Goal: Task Accomplishment & Management: Complete application form

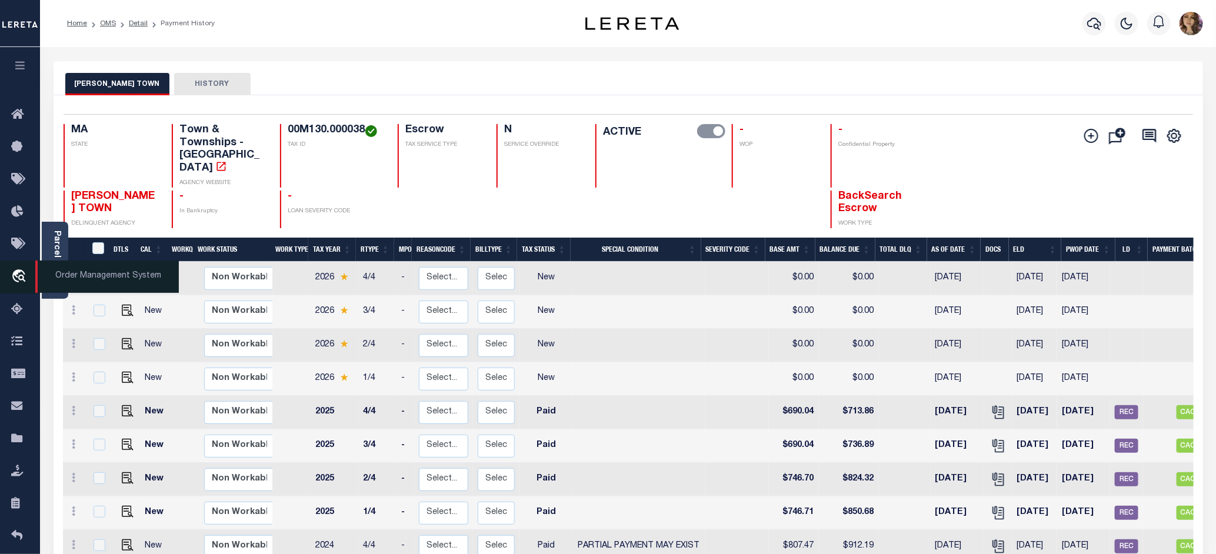
click at [65, 275] on span "Order Management System" at bounding box center [107, 277] width 144 height 32
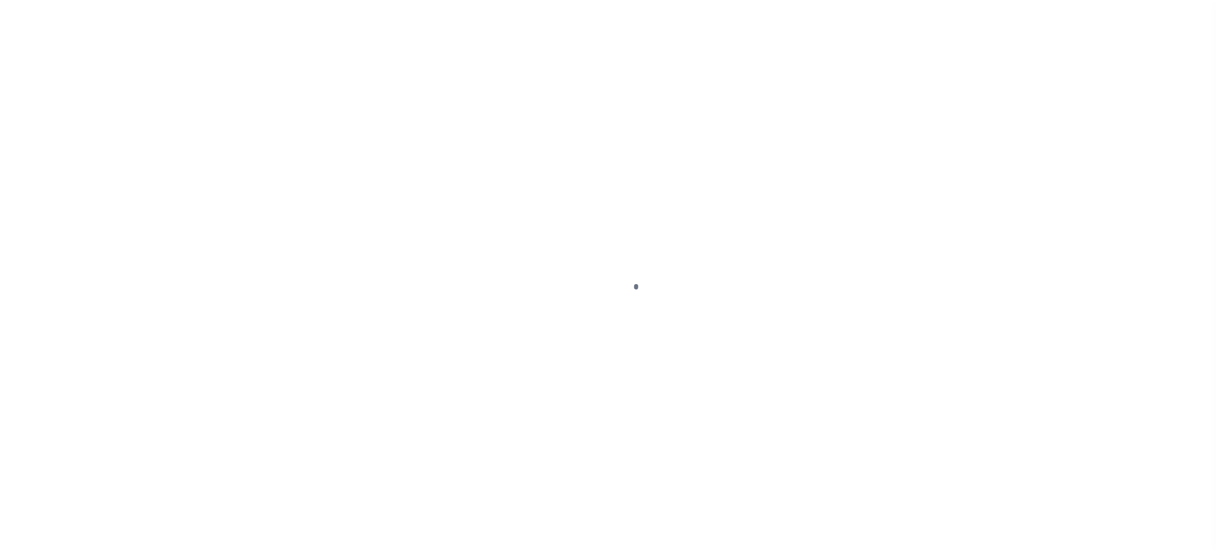
scroll to position [18, 0]
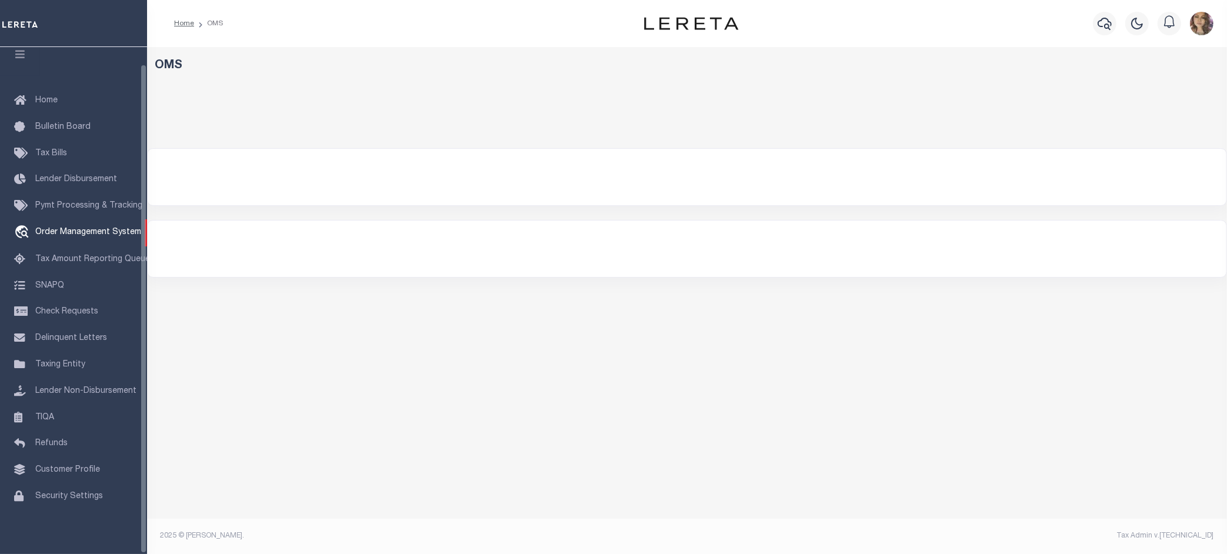
select select "200"
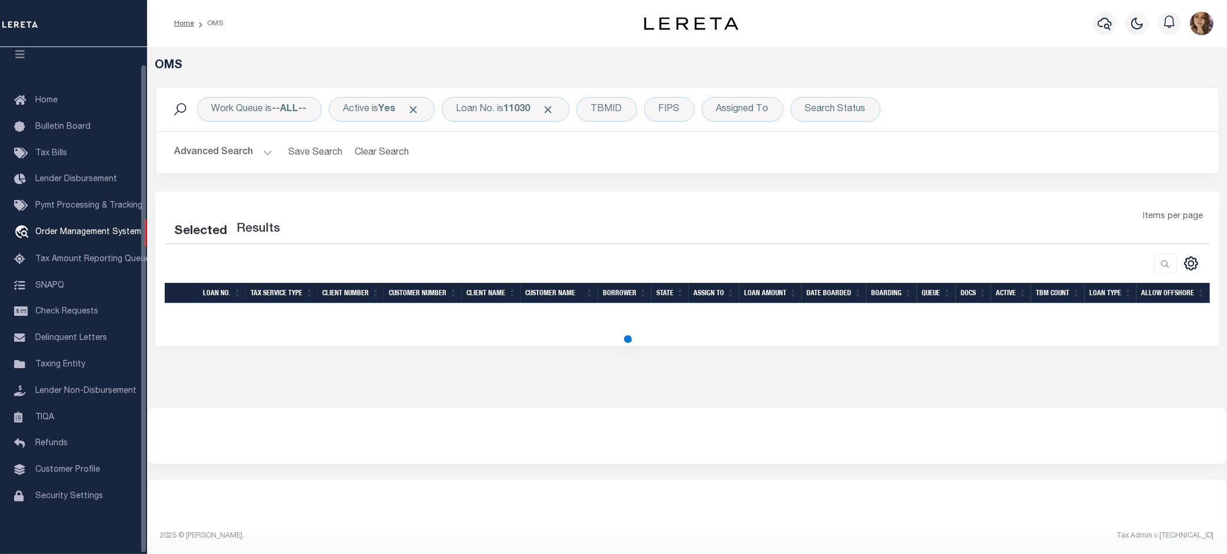
select select "200"
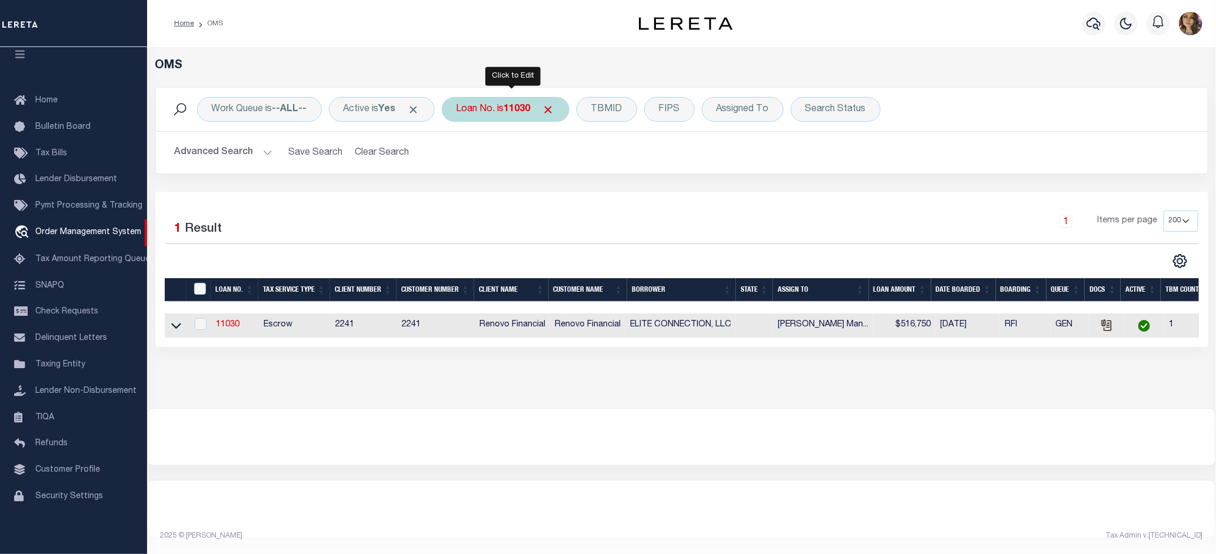
click at [498, 106] on div "Loan No. is 11030" at bounding box center [506, 109] width 128 height 25
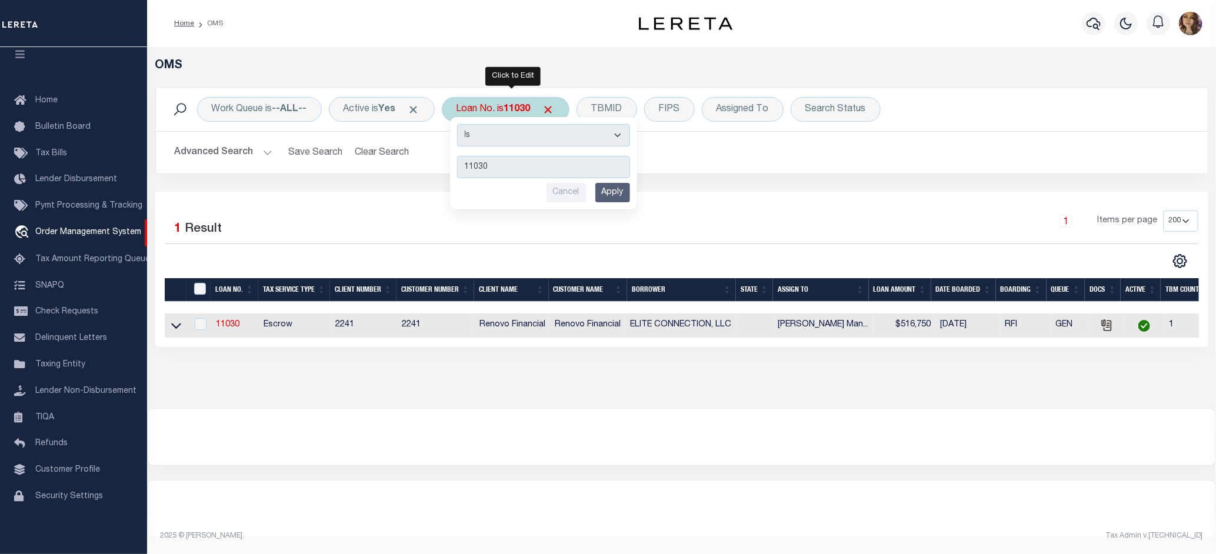
type input "400455800"
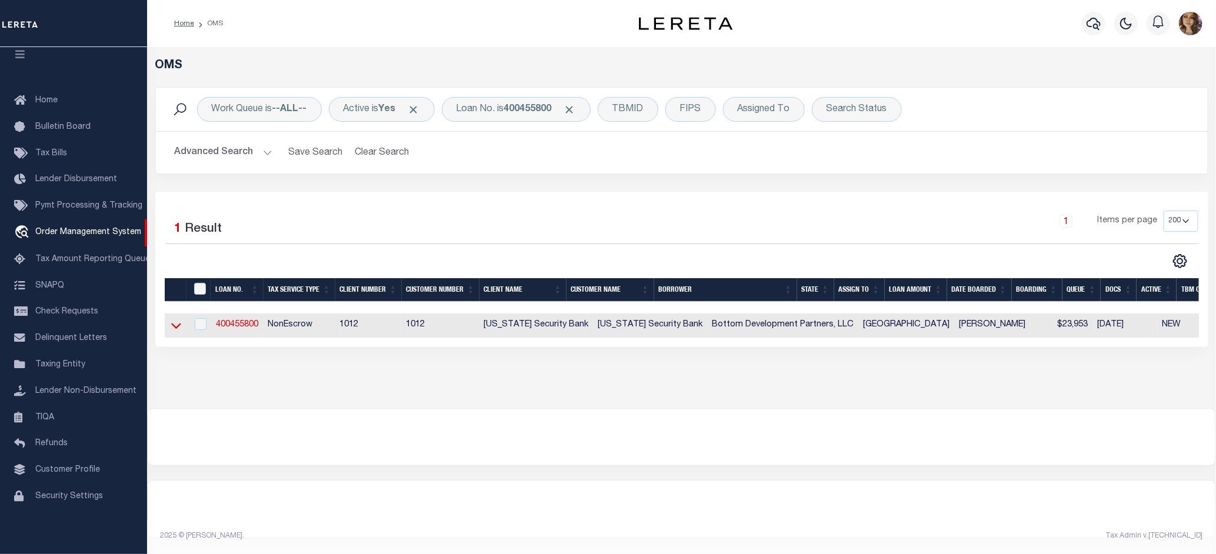
click at [174, 331] on icon at bounding box center [176, 325] width 10 height 12
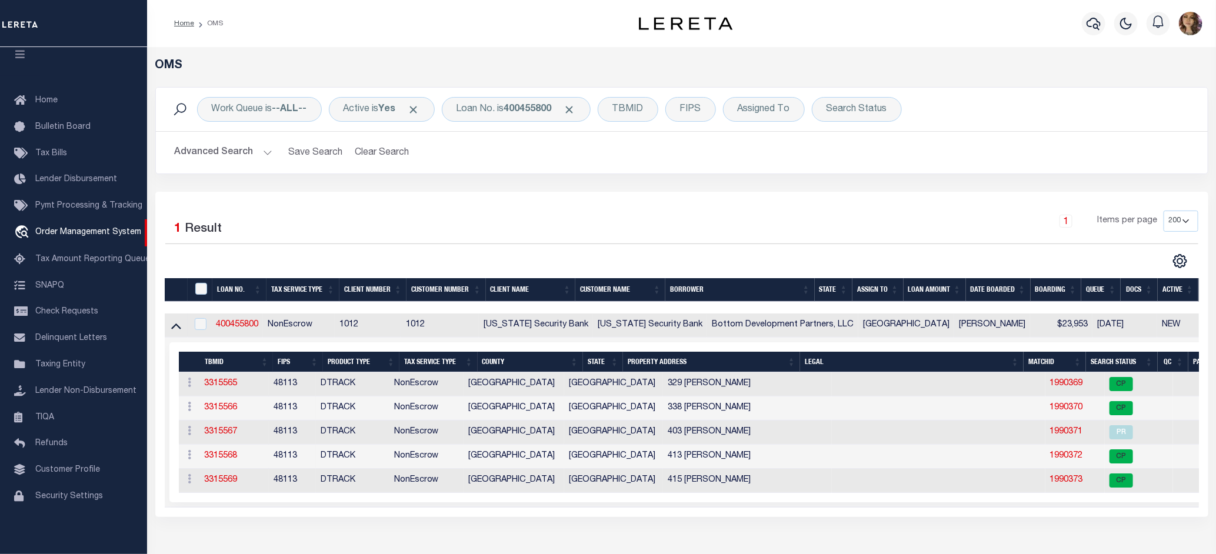
drag, startPoint x: 980, startPoint y: 521, endPoint x: 1018, endPoint y: 521, distance: 38.2
click at [1018, 517] on div "Selected 1 Result 1 Items per page 10 25 50 100 200" at bounding box center [681, 354] width 1053 height 325
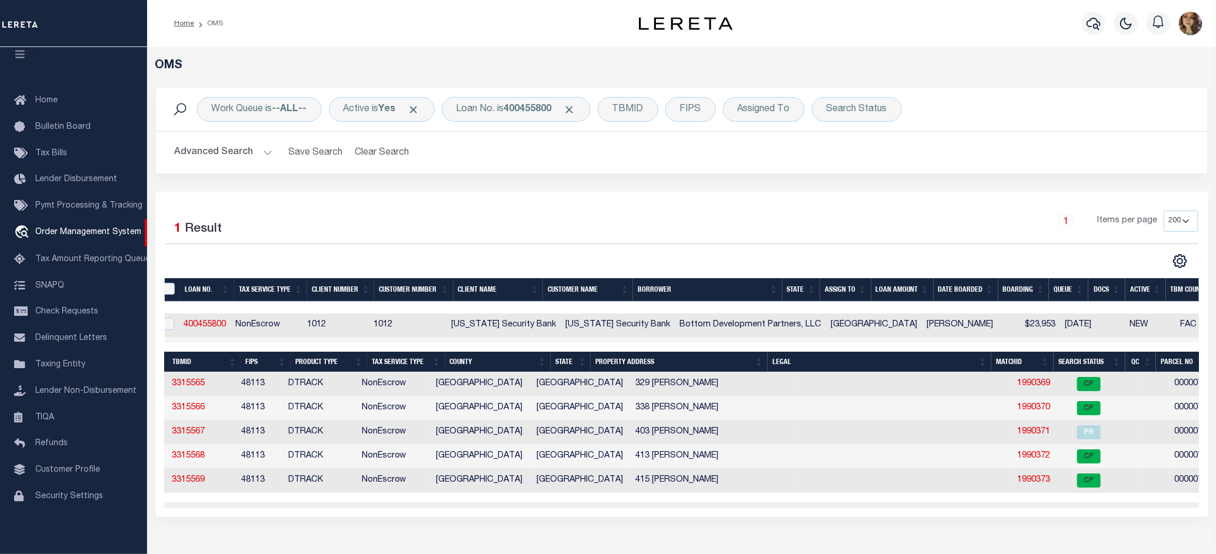
scroll to position [0, 39]
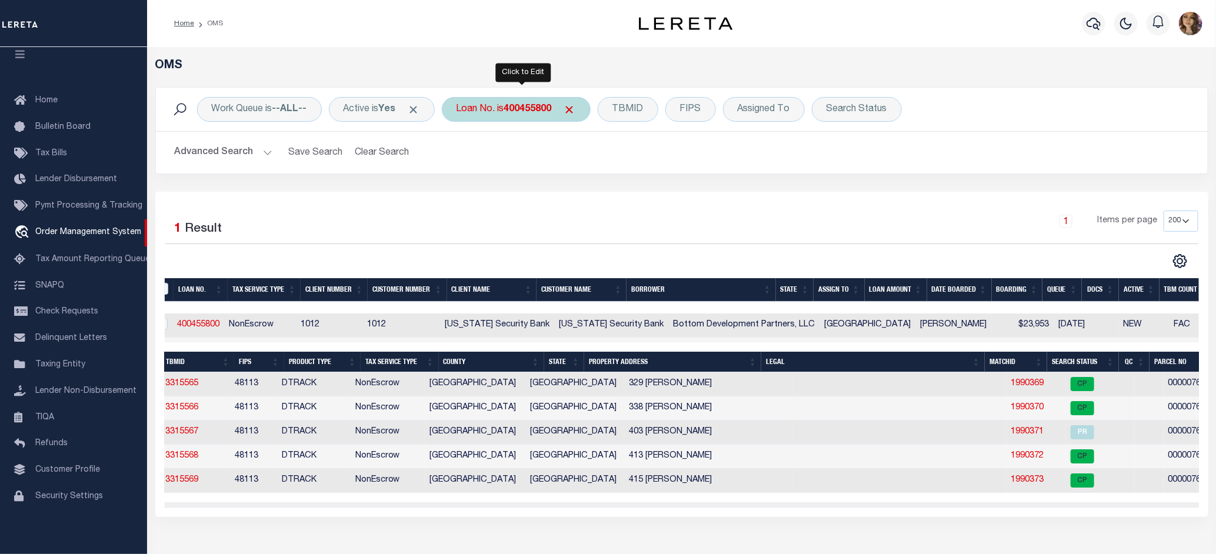
click at [520, 112] on b "400455800" at bounding box center [528, 109] width 48 height 9
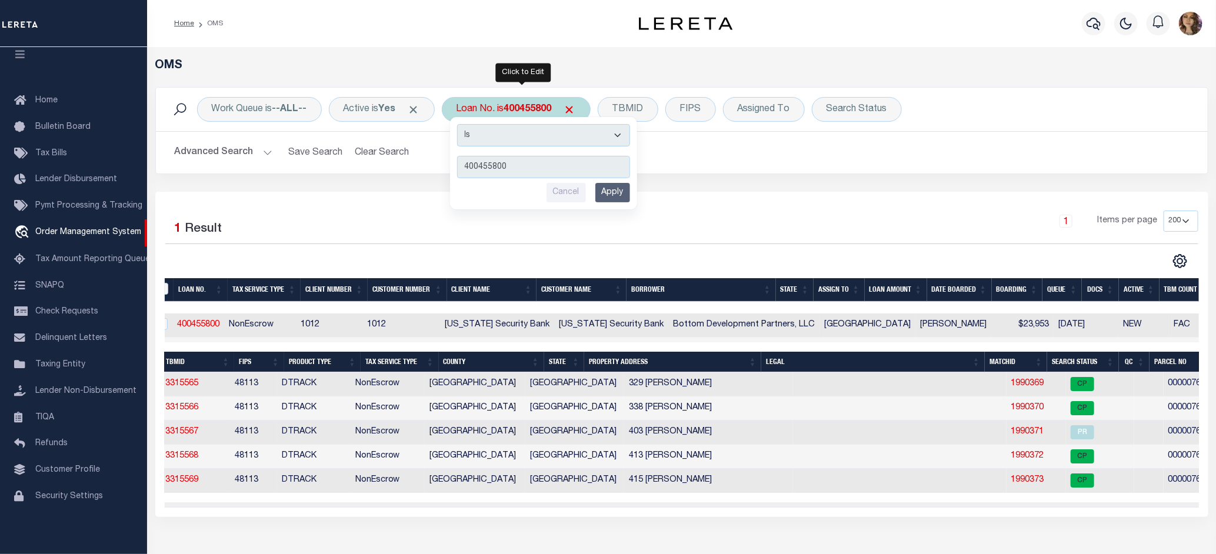
type input "305635"
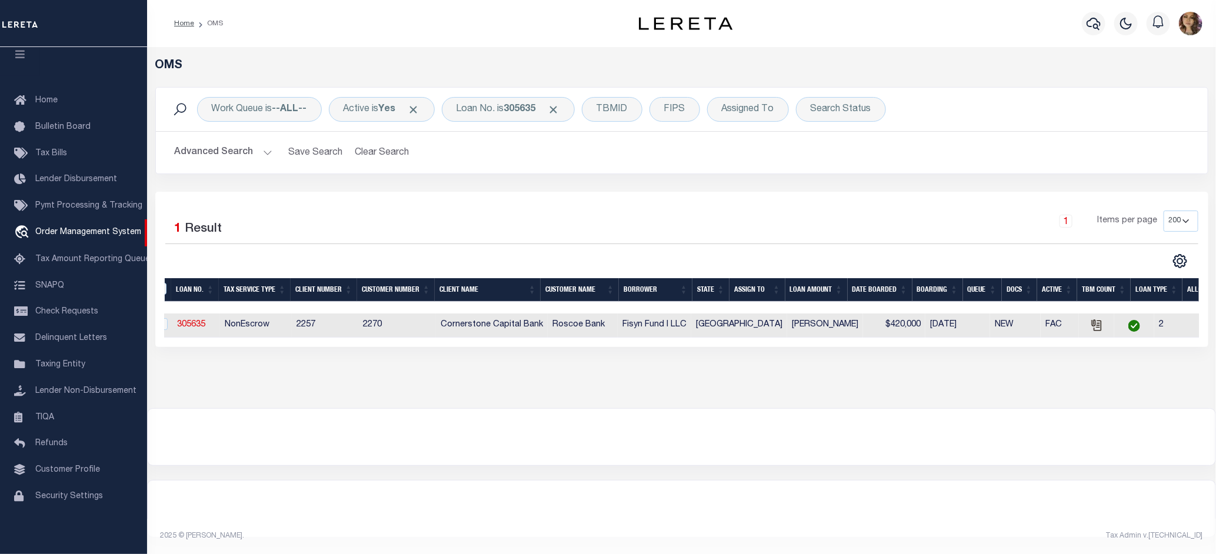
scroll to position [0, 0]
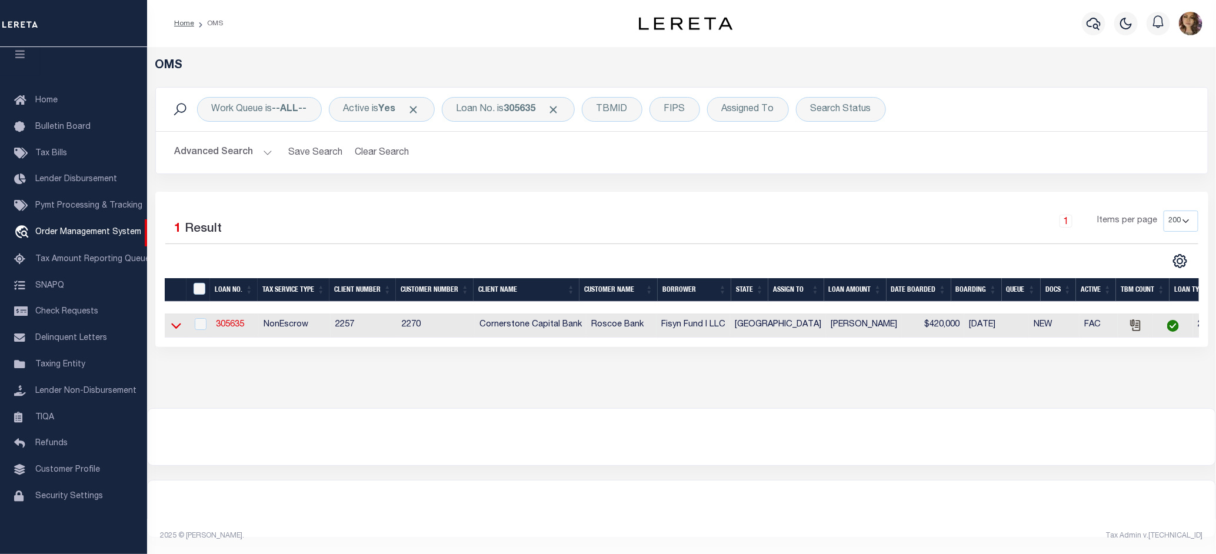
click at [175, 331] on icon at bounding box center [176, 325] width 10 height 12
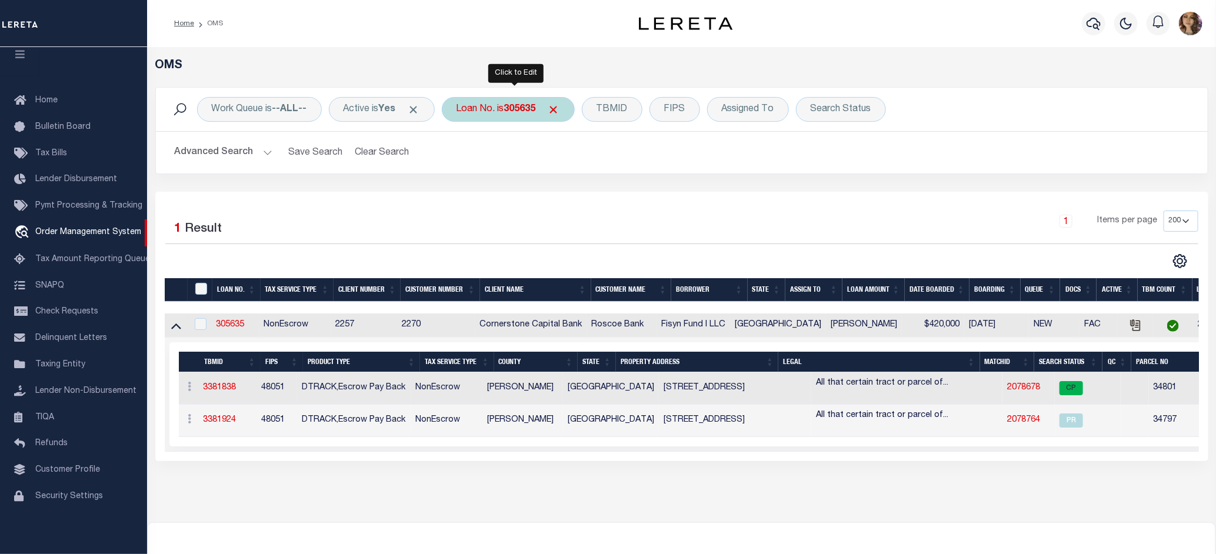
click at [490, 116] on div "Loan No. is 305635" at bounding box center [508, 109] width 133 height 25
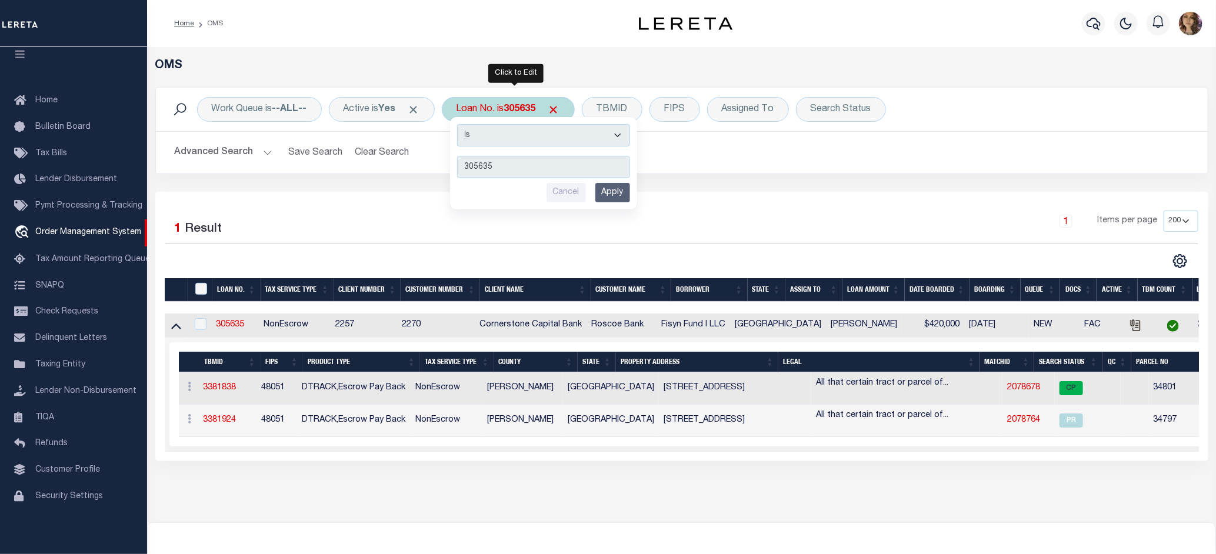
type input "400102811"
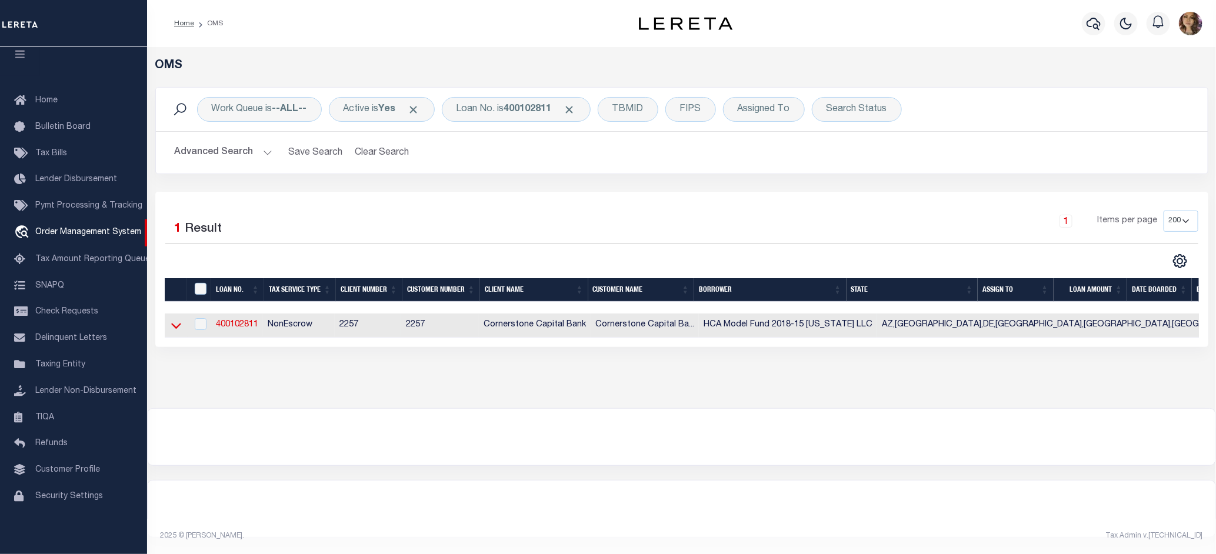
click at [172, 329] on icon at bounding box center [176, 325] width 10 height 12
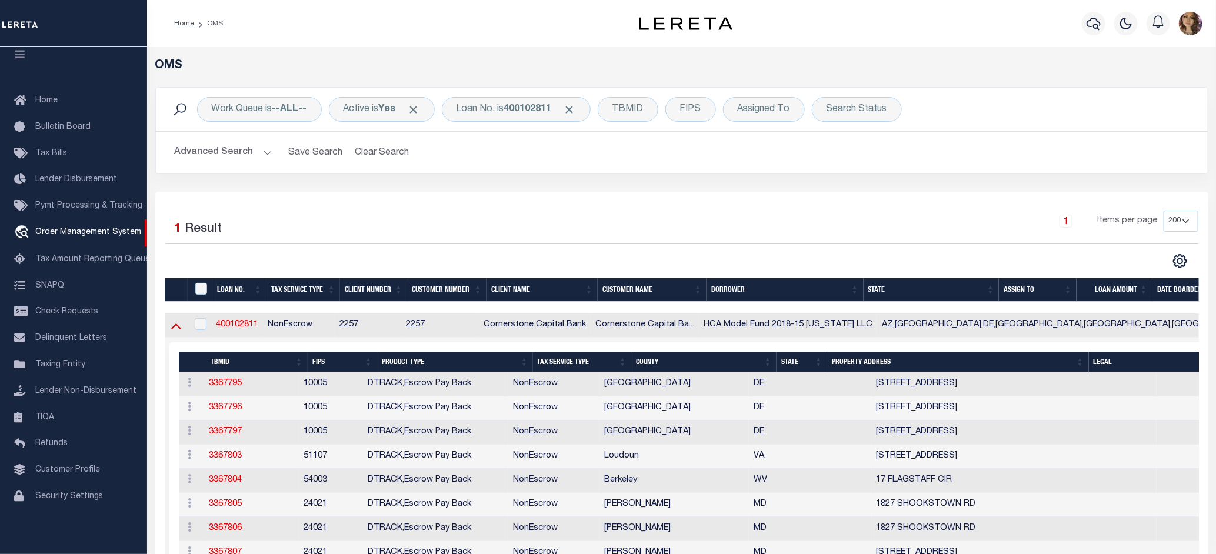
click at [177, 327] on icon at bounding box center [176, 325] width 10 height 12
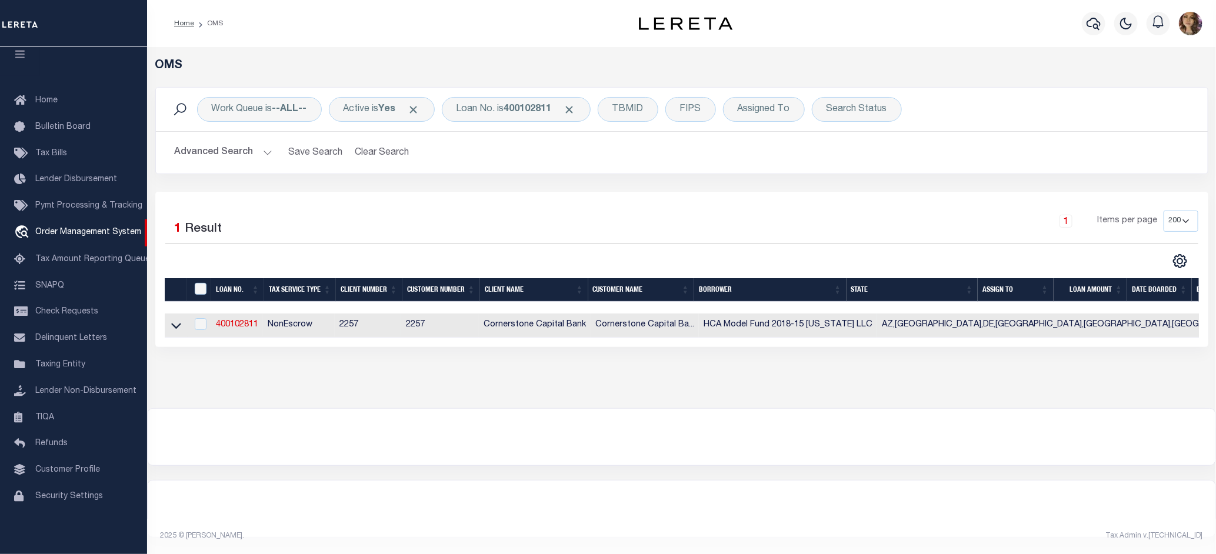
click at [177, 327] on icon at bounding box center [176, 325] width 10 height 12
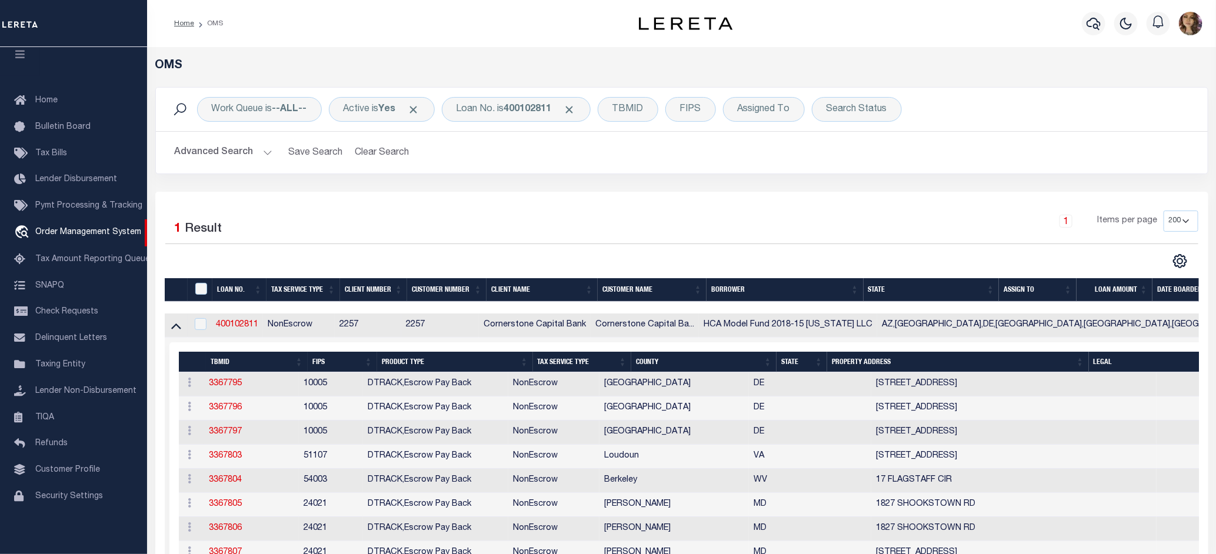
click at [177, 327] on icon at bounding box center [176, 325] width 10 height 12
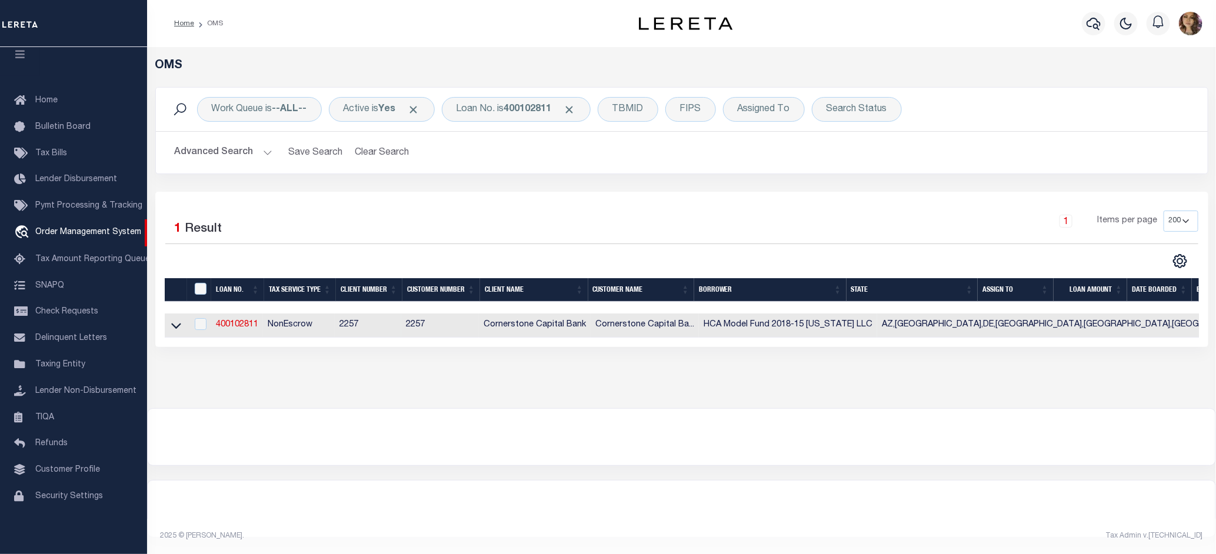
click at [177, 327] on icon at bounding box center [176, 325] width 10 height 12
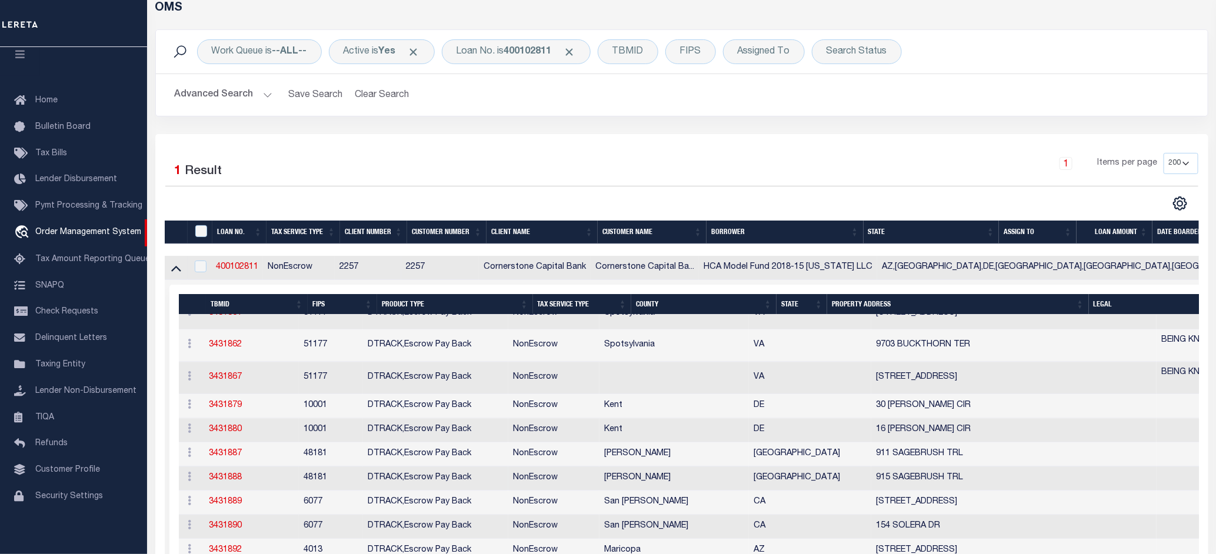
scroll to position [74, 0]
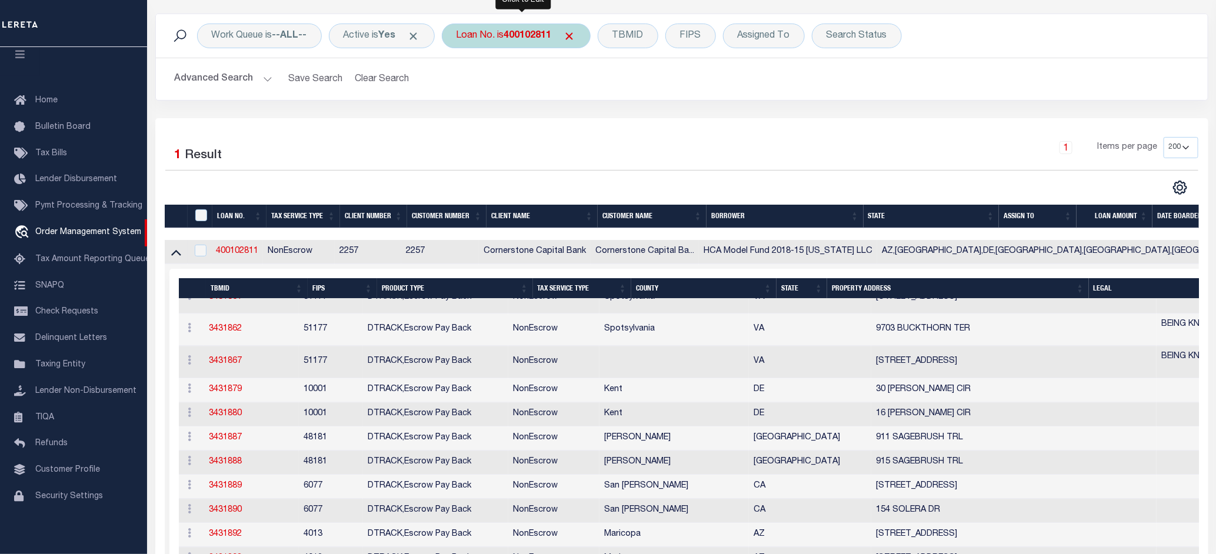
click at [516, 37] on b "400102811" at bounding box center [528, 35] width 48 height 9
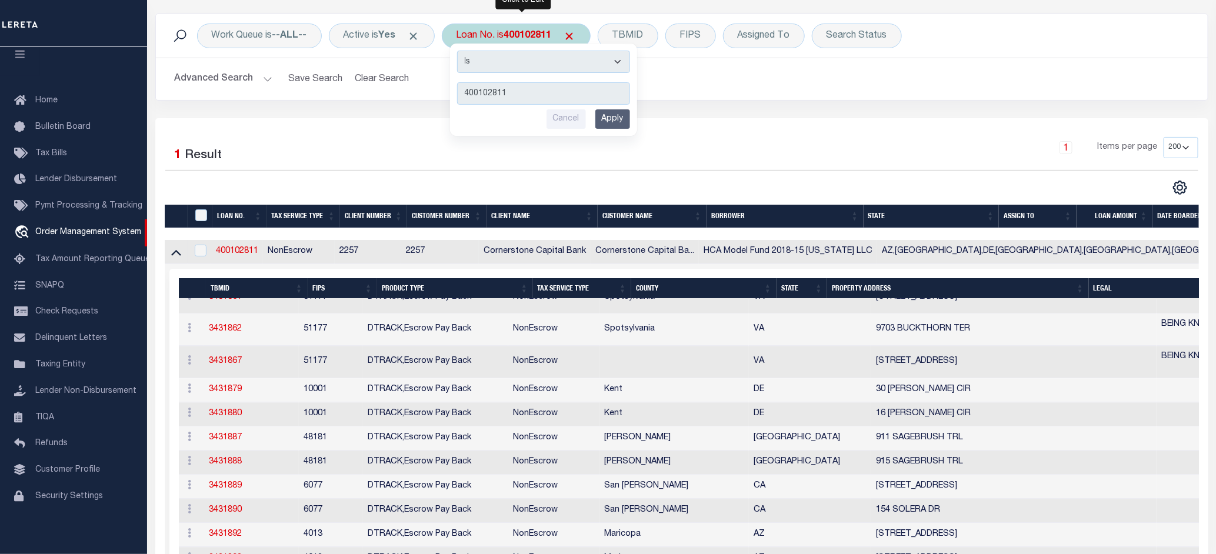
type input "18202829"
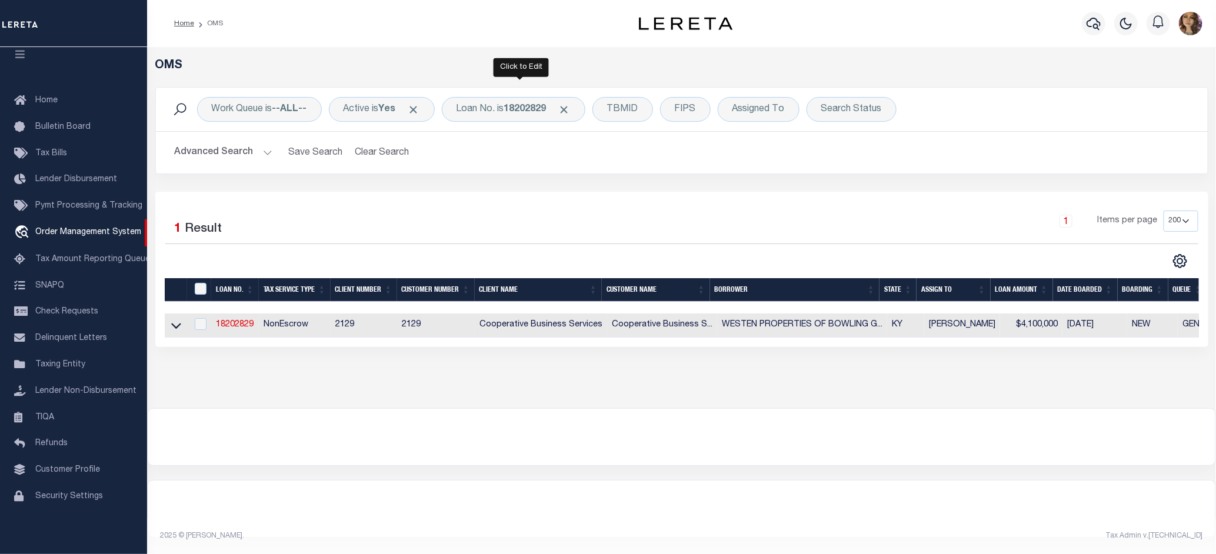
scroll to position [8, 0]
click at [177, 321] on icon at bounding box center [176, 325] width 10 height 12
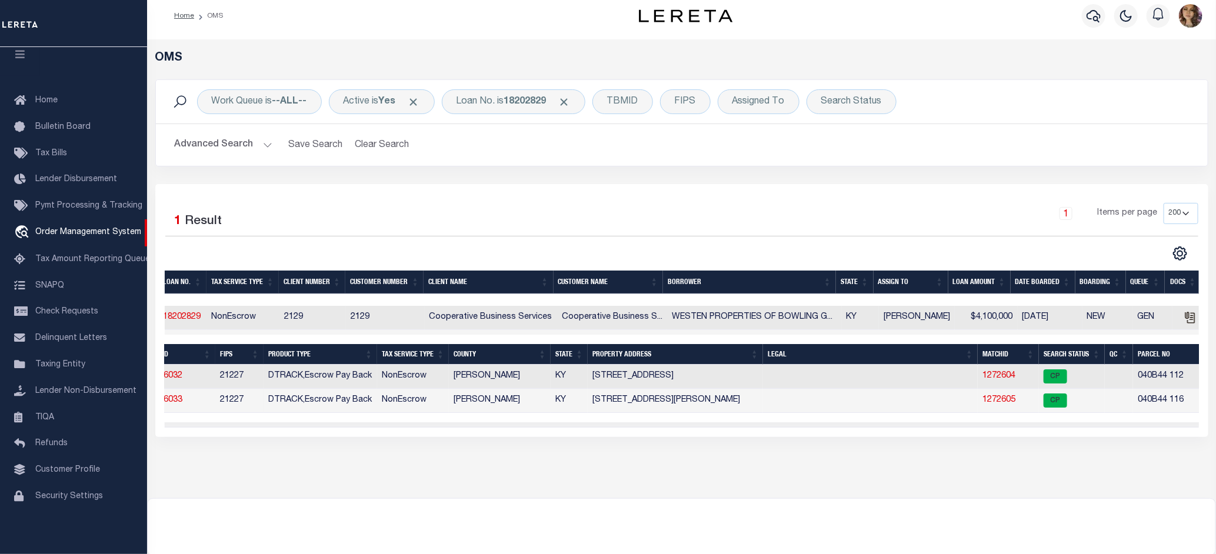
scroll to position [0, 66]
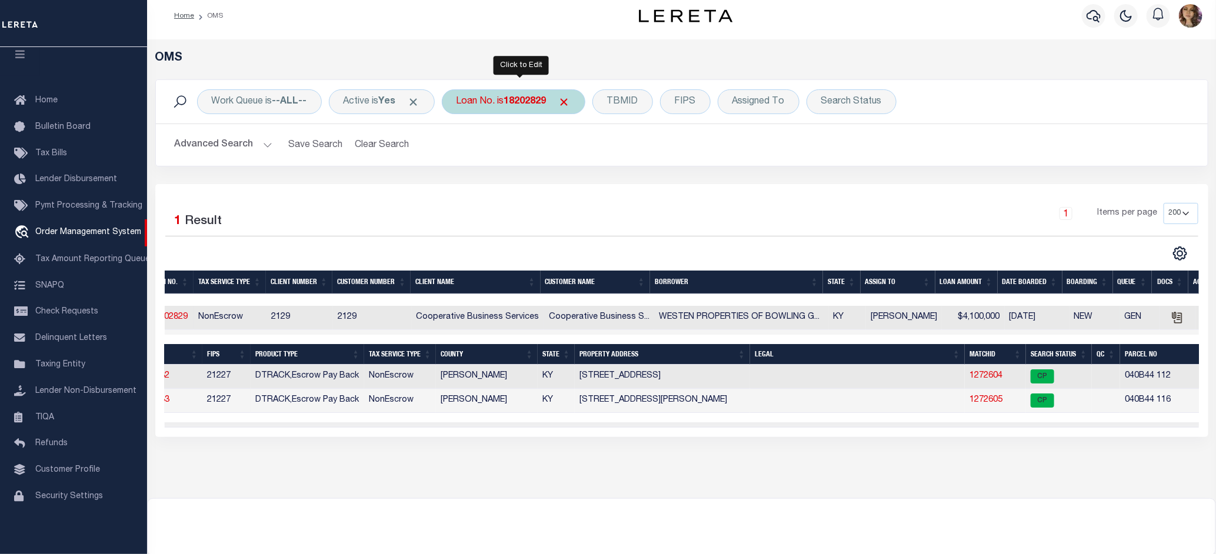
click at [507, 95] on div "Loan No. is 18202829" at bounding box center [514, 101] width 144 height 25
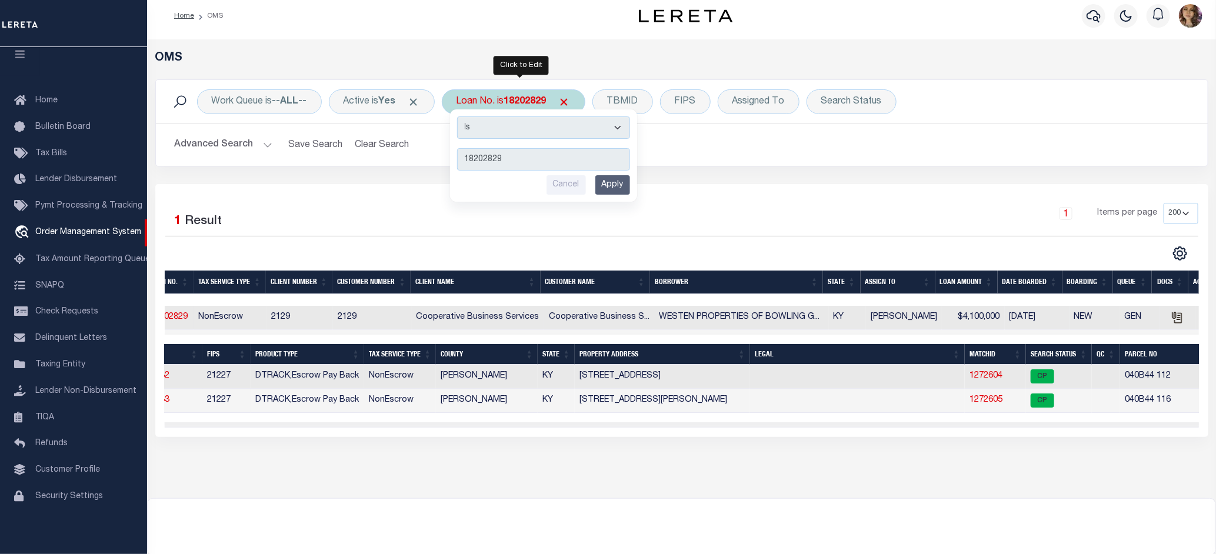
type input "2323ND"
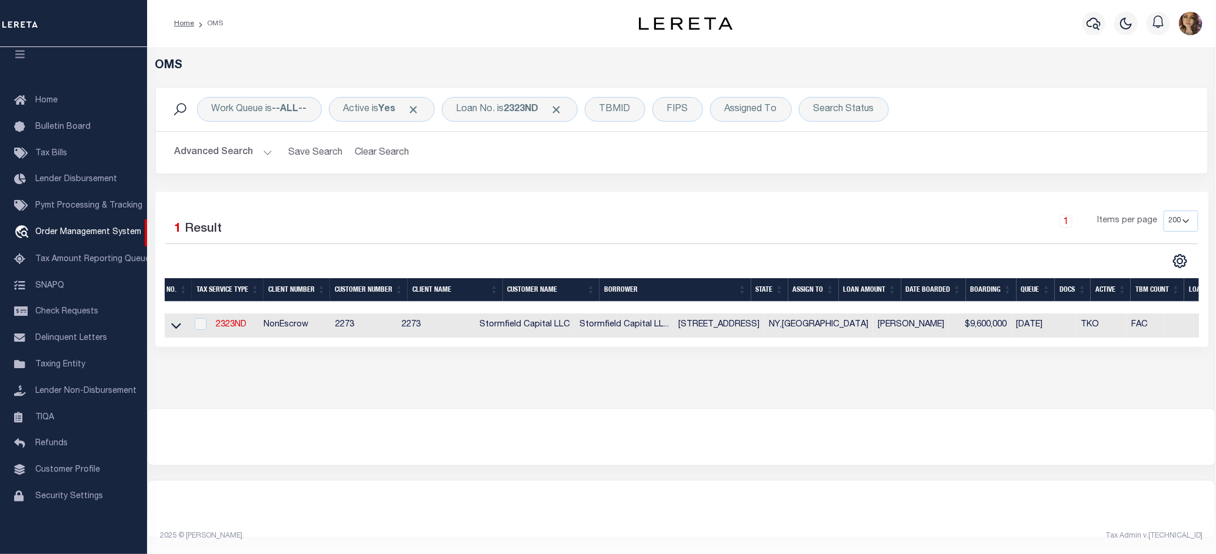
scroll to position [0, 0]
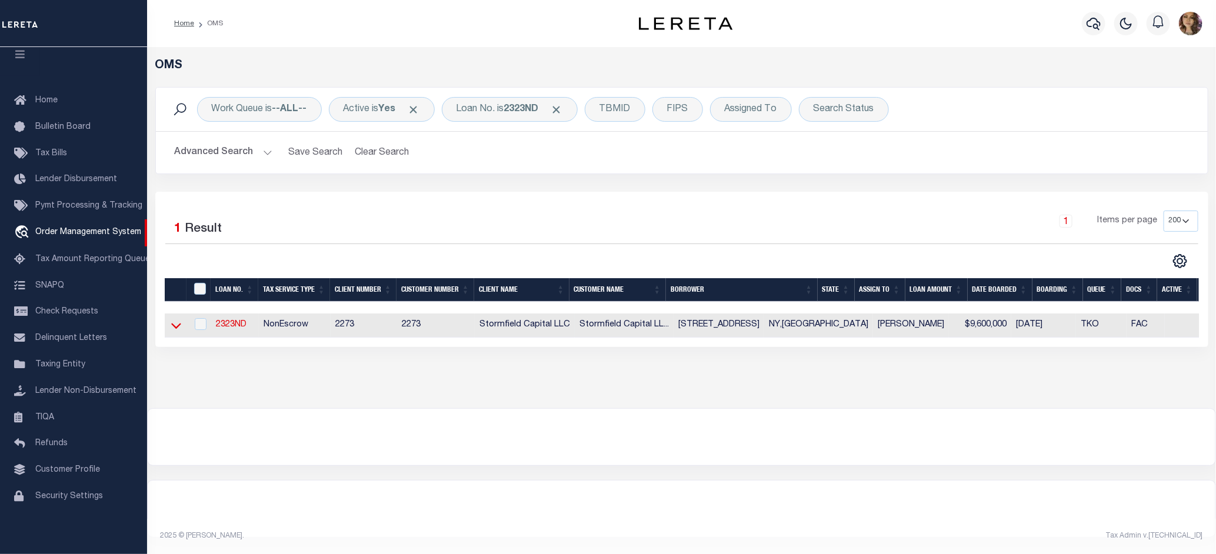
click at [177, 324] on icon at bounding box center [176, 327] width 10 height 6
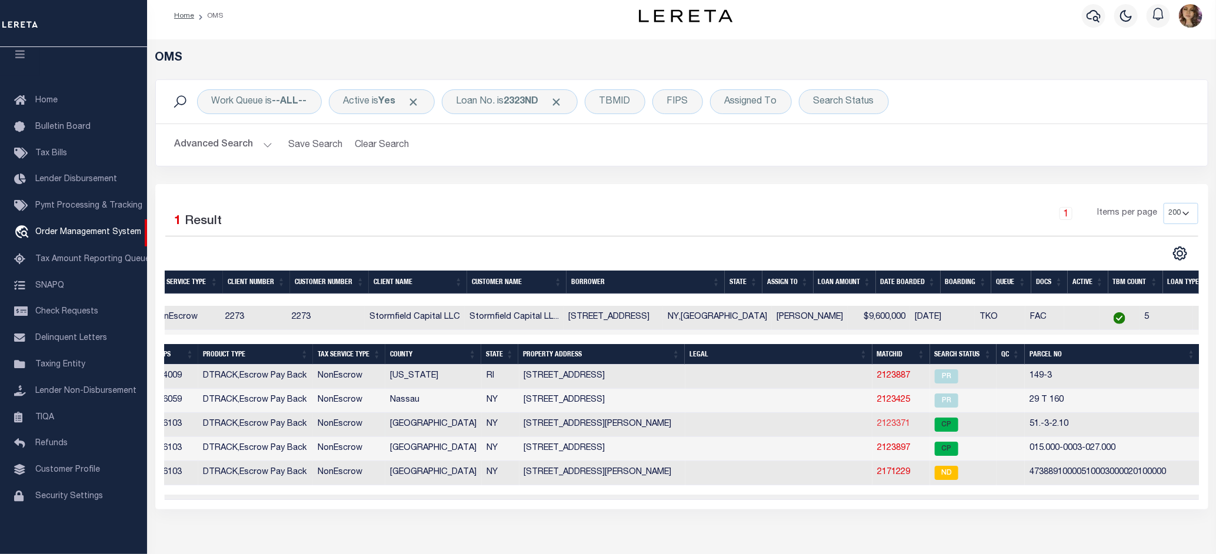
click at [888, 428] on link "2123371" at bounding box center [893, 424] width 33 height 8
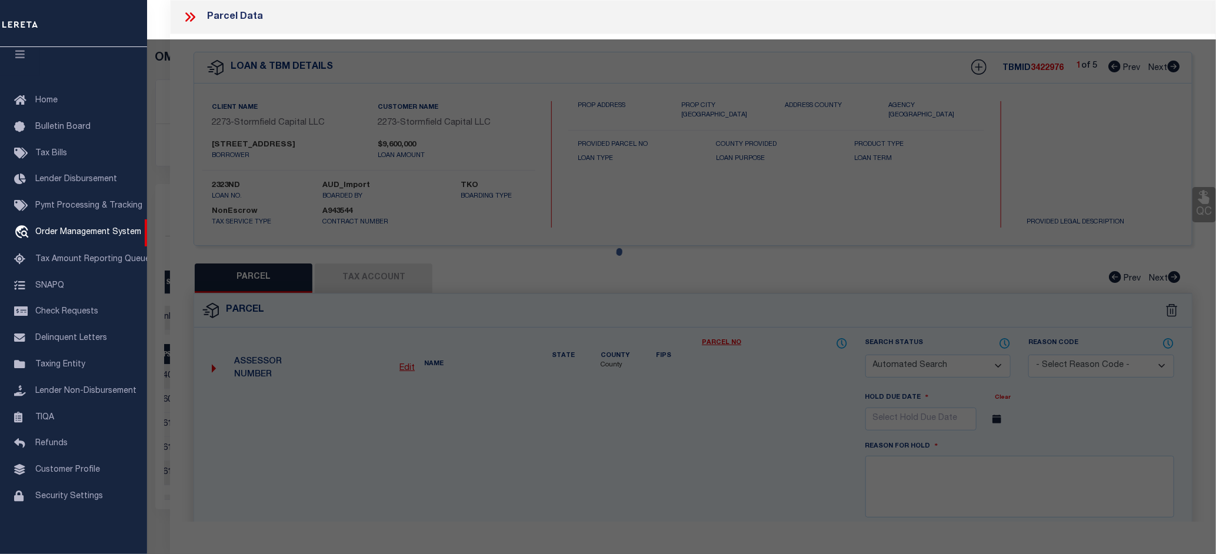
checkbox input "false"
select select "CP"
type input "94 POST LANE LLC"
select select
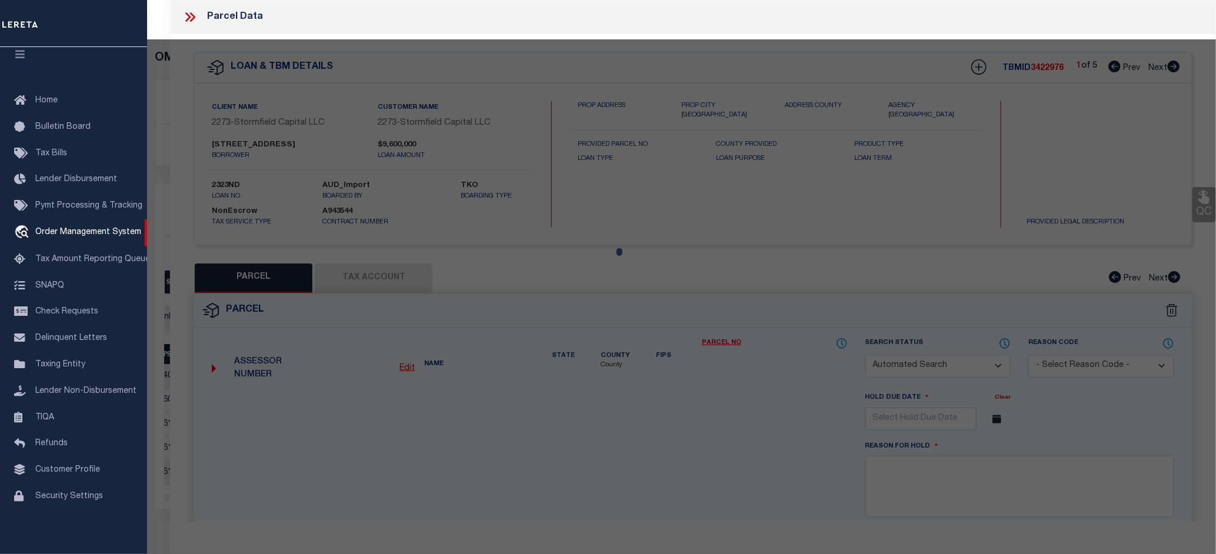
type input "1750 Mount Beulah Avenue"
type input "Southold NY 11971"
type textarea "ACRE 1.085000"
type textarea "Since no match found for the parcel no. Order completed as per situs address., …"
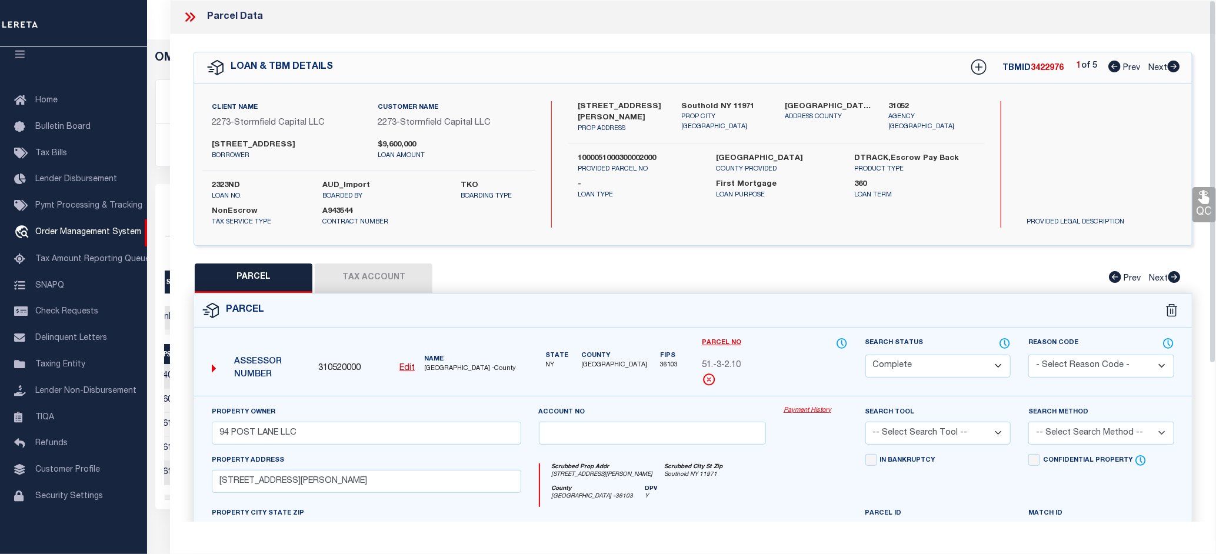
click at [803, 412] on link "Payment History" at bounding box center [816, 411] width 64 height 10
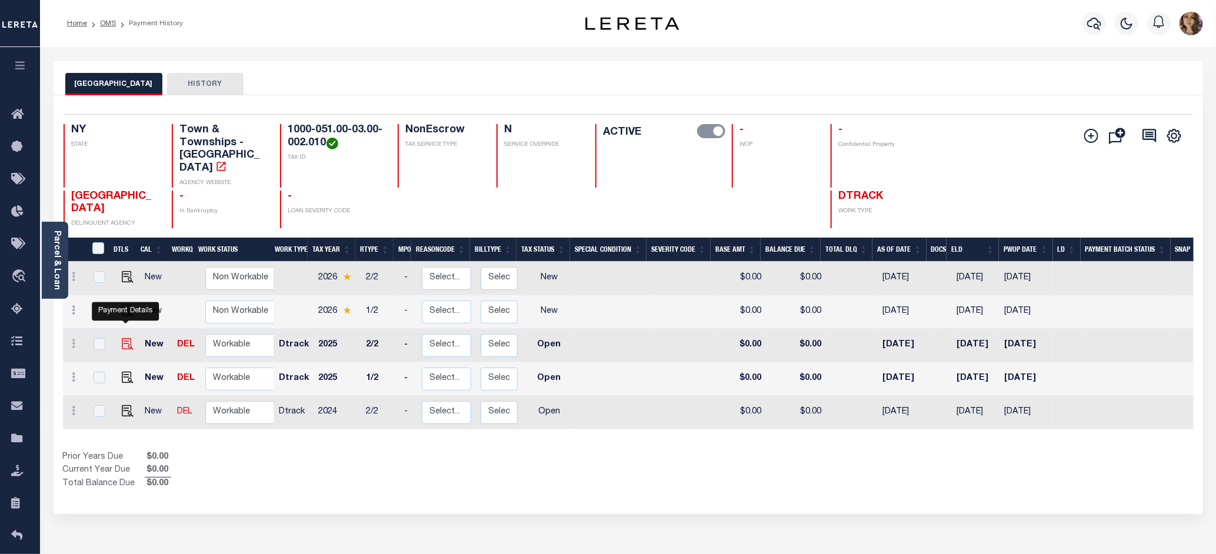
click at [122, 338] on img "" at bounding box center [128, 344] width 12 height 12
checkbox input "true"
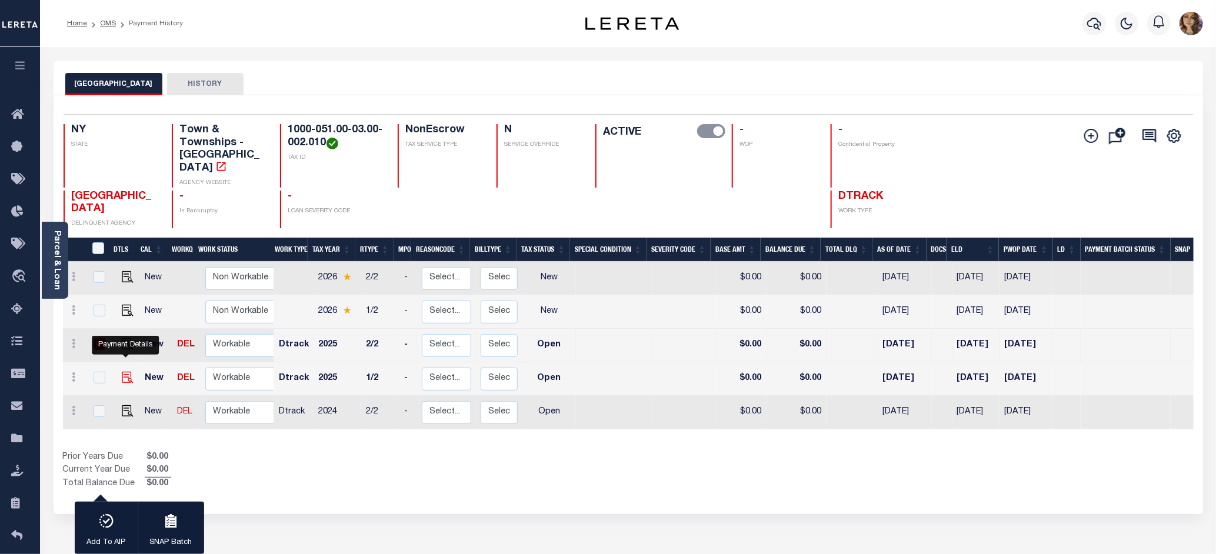
click at [122, 372] on img "" at bounding box center [128, 378] width 12 height 12
checkbox input "true"
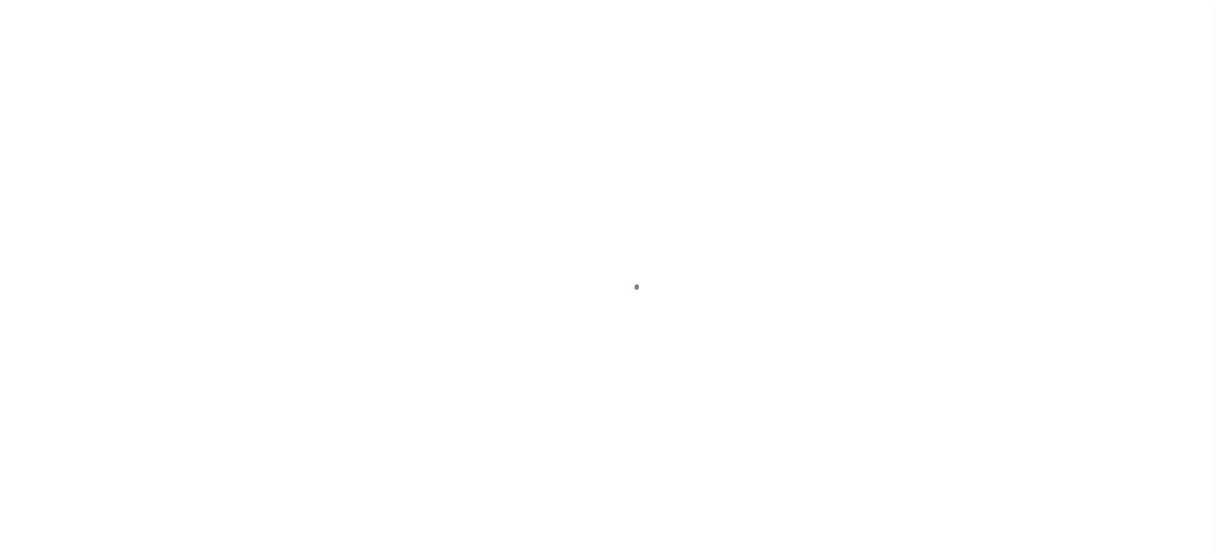
select select "OP2"
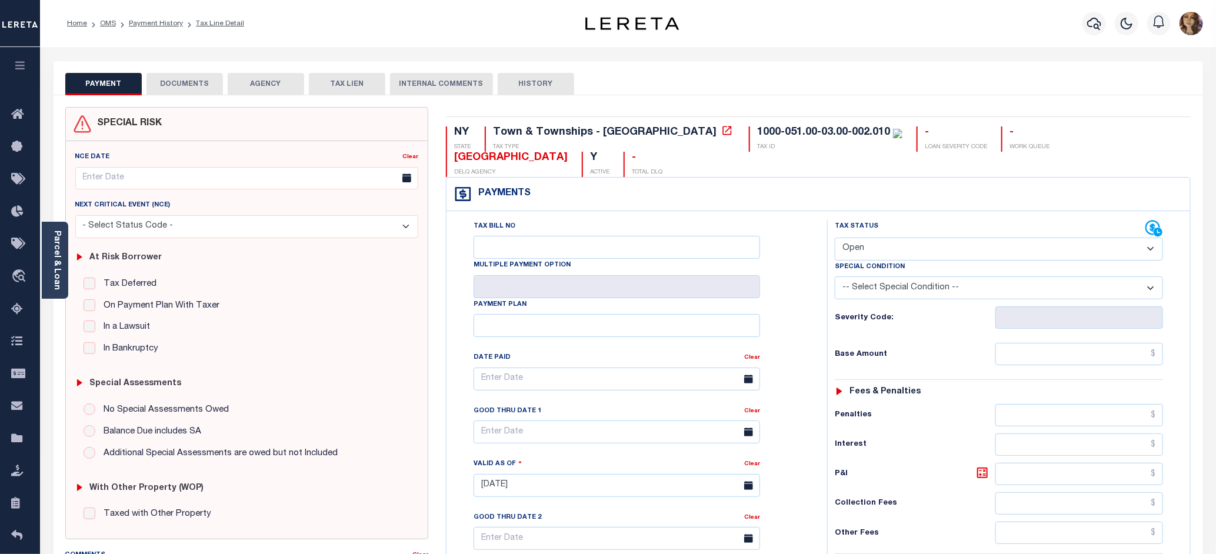
click at [975, 238] on select "- Select Status Code - Open Due/Unpaid Paid Incomplete No Tax Due Internal Refu…" at bounding box center [999, 249] width 328 height 23
select select "PYD"
click at [835, 238] on select "- Select Status Code - Open Due/Unpaid Paid Incomplete No Tax Due Internal Refu…" at bounding box center [999, 249] width 328 height 23
type input "[DATE]"
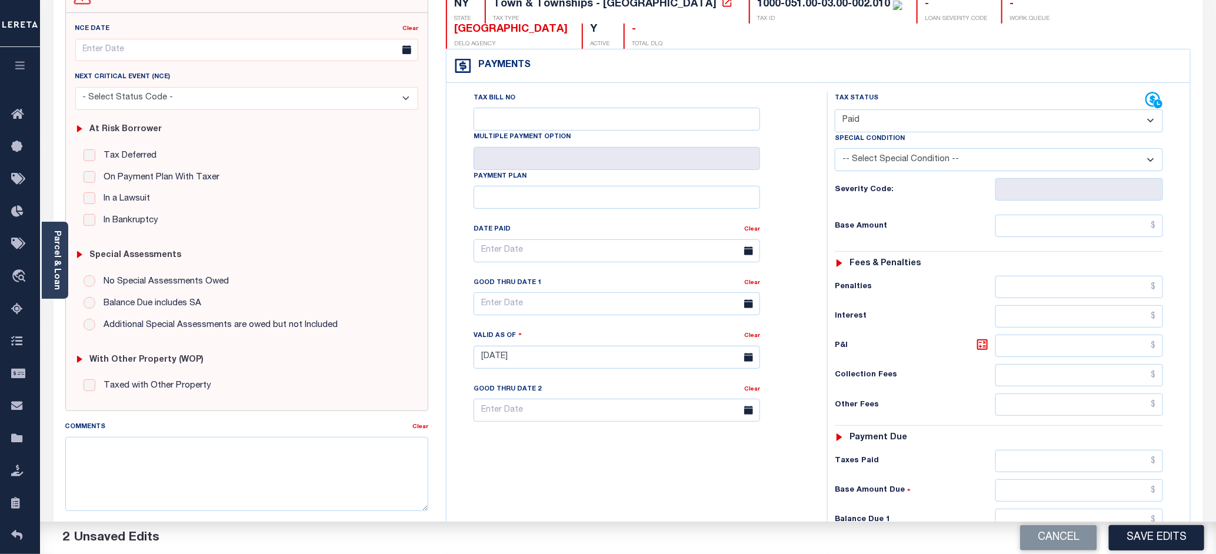
scroll to position [294, 0]
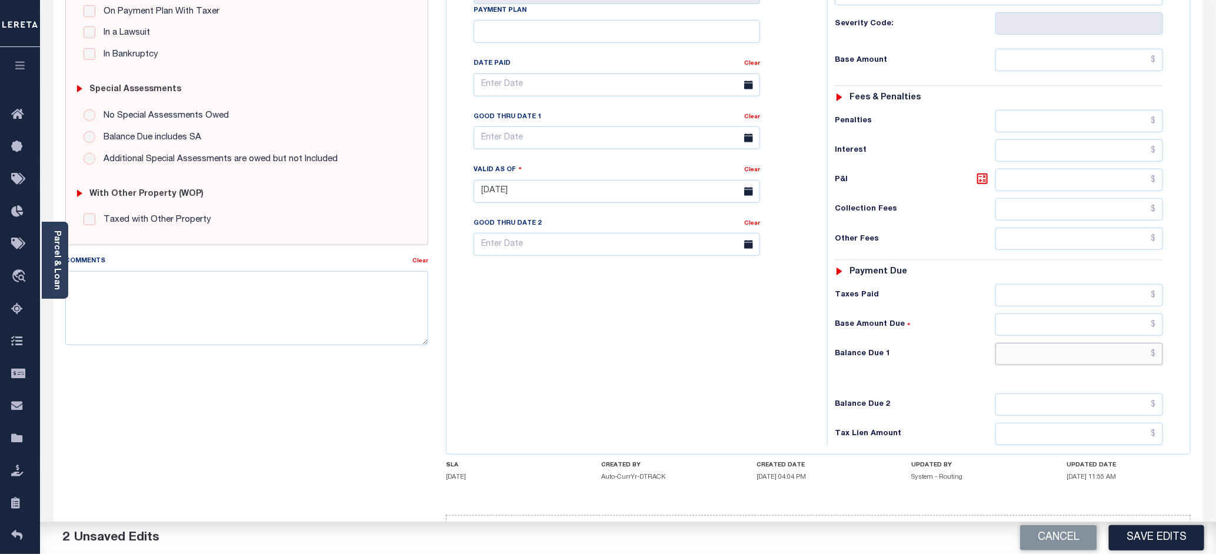
click at [1156, 343] on input "text" at bounding box center [1080, 354] width 168 height 22
type input "$0.00"
click at [960, 348] on div "Tax Status Status - Select Status Code -" at bounding box center [1002, 186] width 351 height 520
click at [1154, 538] on button "Save Edits" at bounding box center [1156, 537] width 95 height 25
checkbox input "false"
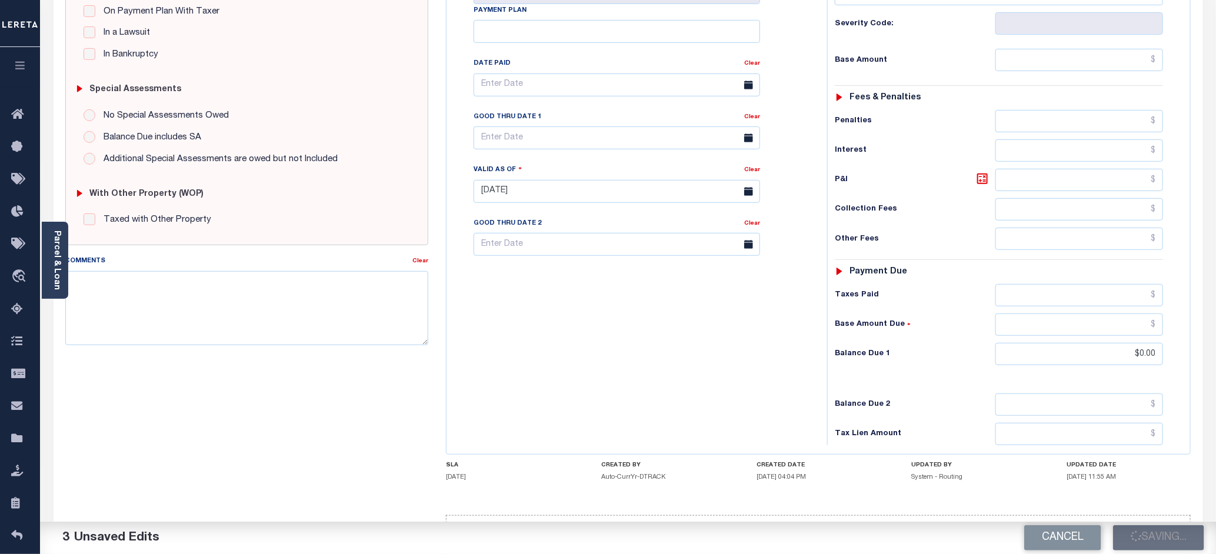
checkbox input "false"
type input "$0"
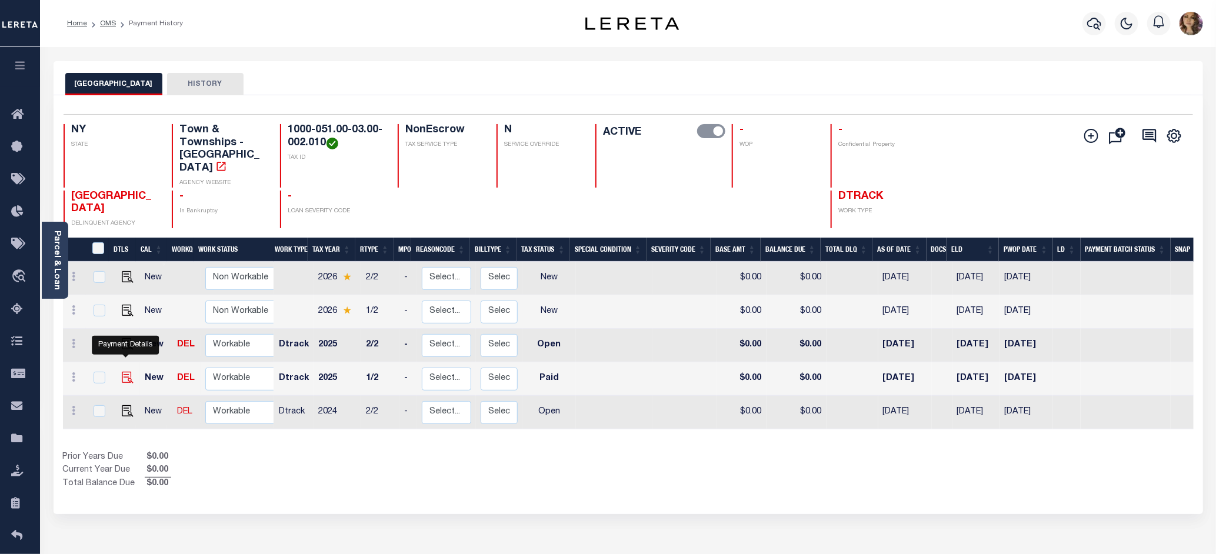
click at [127, 372] on img "" at bounding box center [128, 378] width 12 height 12
checkbox input "true"
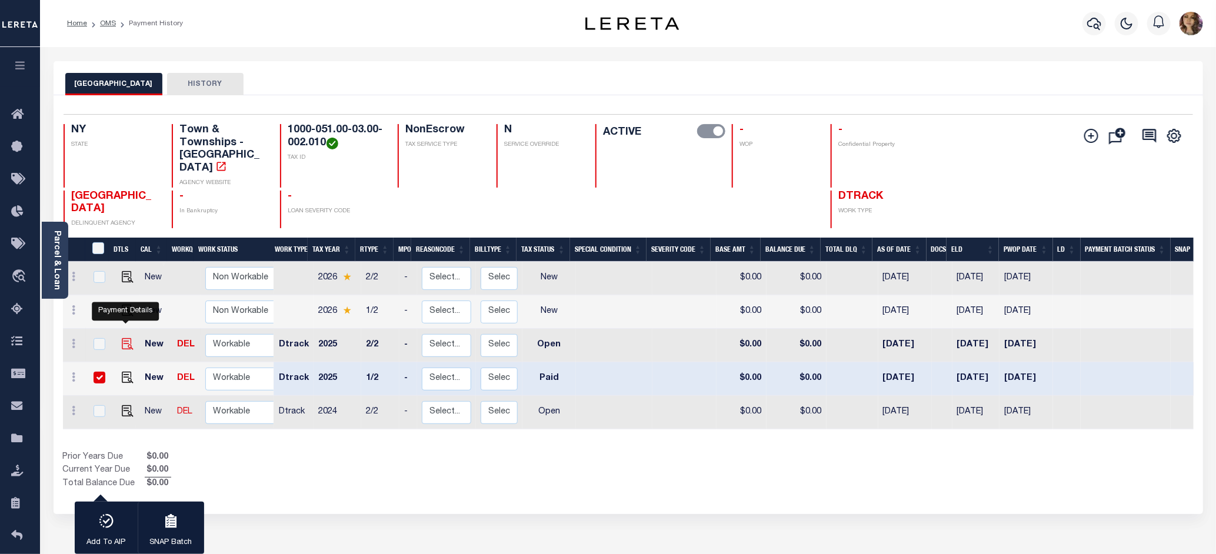
click at [125, 338] on img "" at bounding box center [128, 344] width 12 height 12
checkbox input "true"
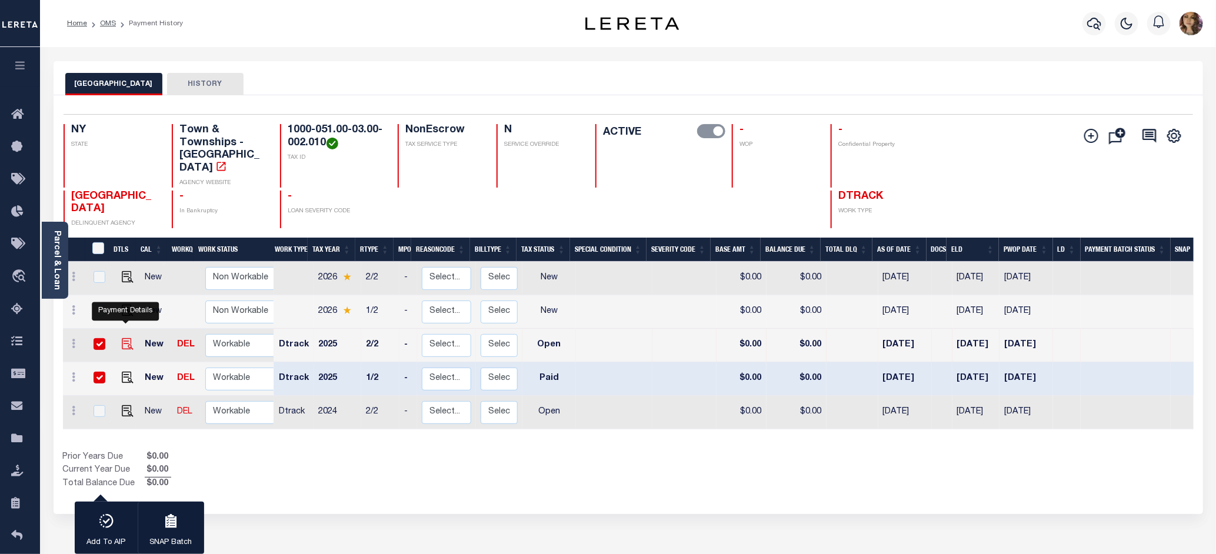
click at [125, 338] on img "" at bounding box center [128, 344] width 12 height 12
checkbox input "false"
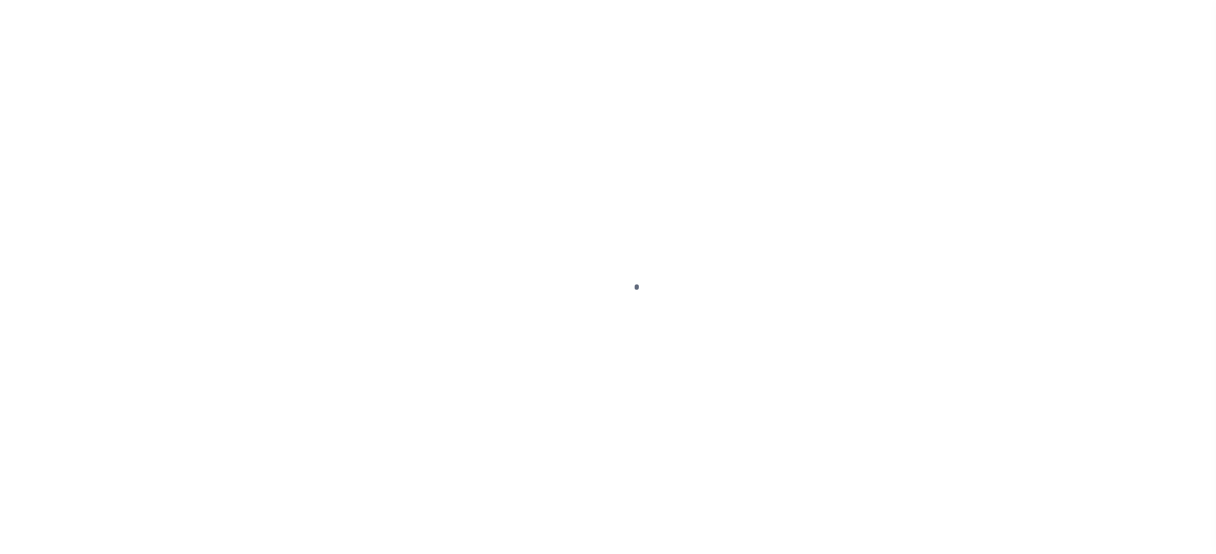
select select "PYD"
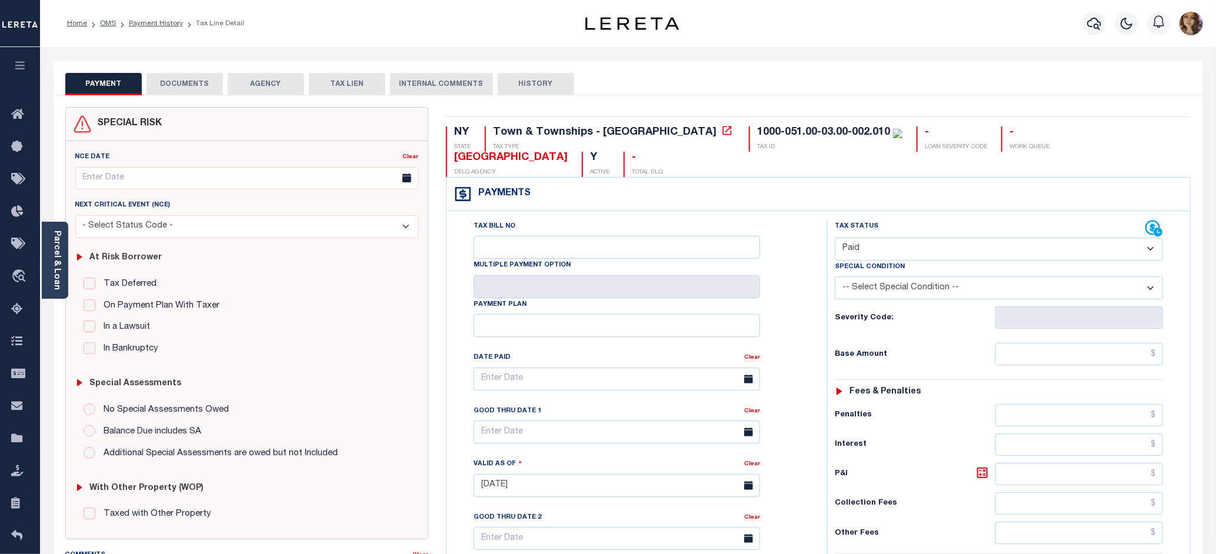
click at [185, 82] on button "DOCUMENTS" at bounding box center [185, 84] width 76 height 22
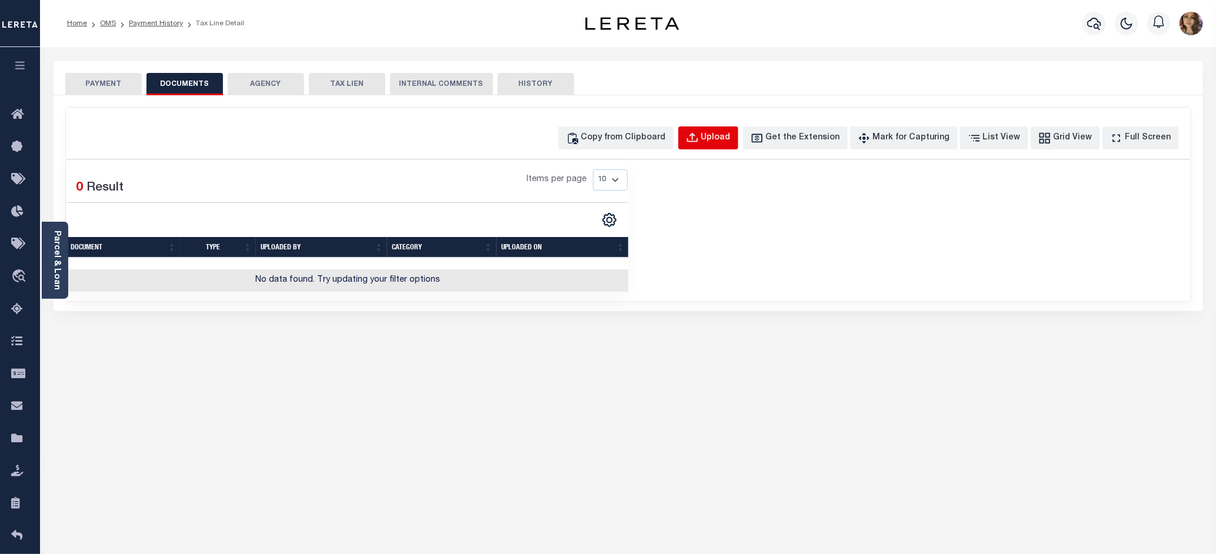
click at [731, 135] on div "Upload" at bounding box center [715, 138] width 29 height 13
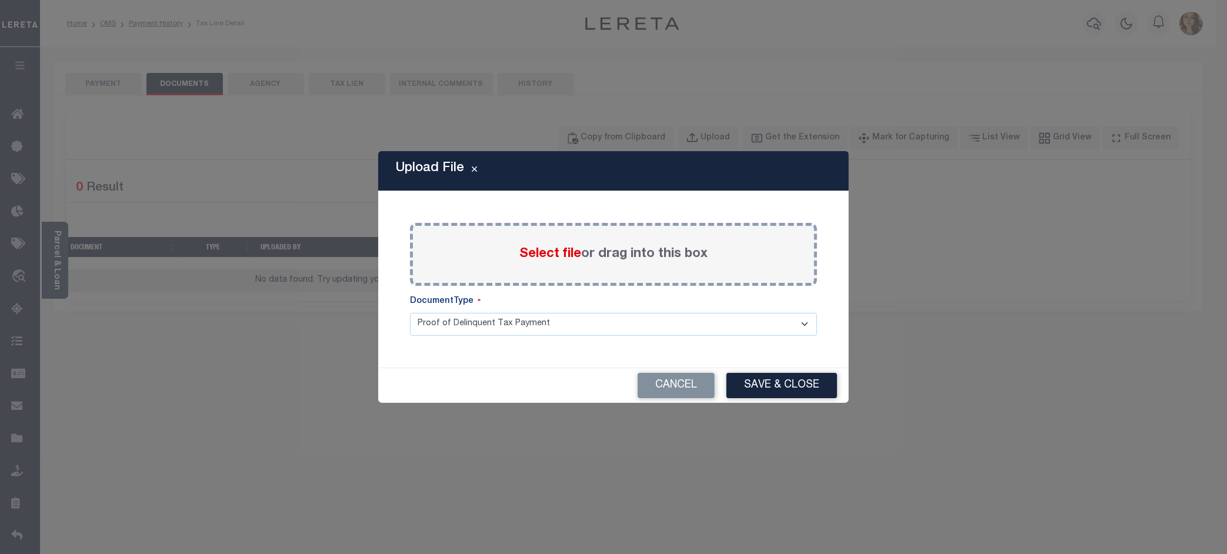
click at [565, 251] on span "Select file" at bounding box center [551, 254] width 62 height 13
click at [0, 0] on input "Select file or drag into this box" at bounding box center [0, 0] width 0 height 0
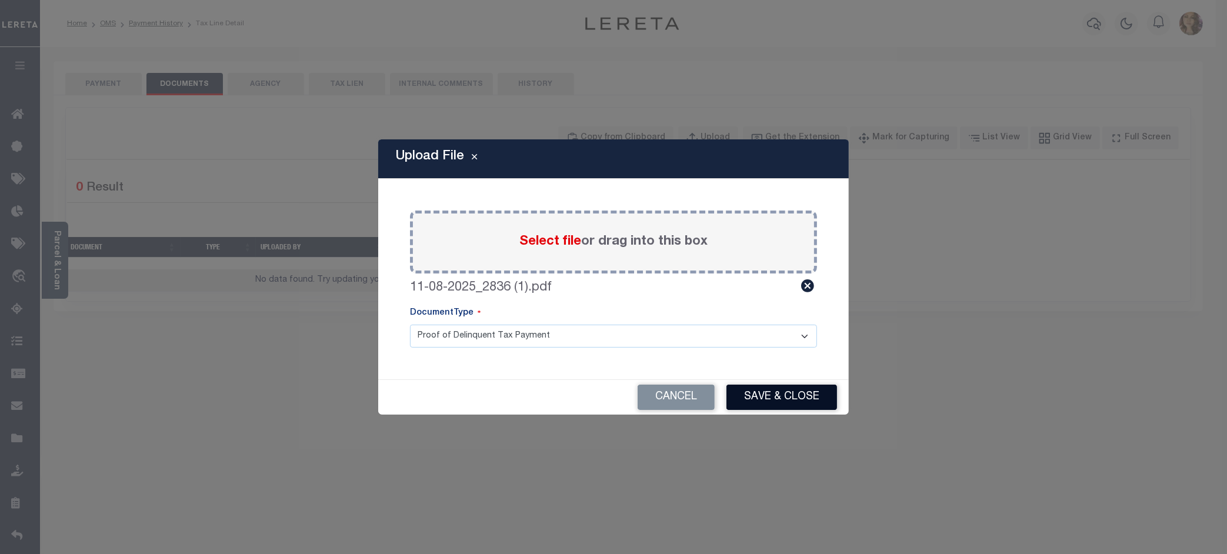
click at [781, 395] on button "Save & Close" at bounding box center [782, 397] width 111 height 25
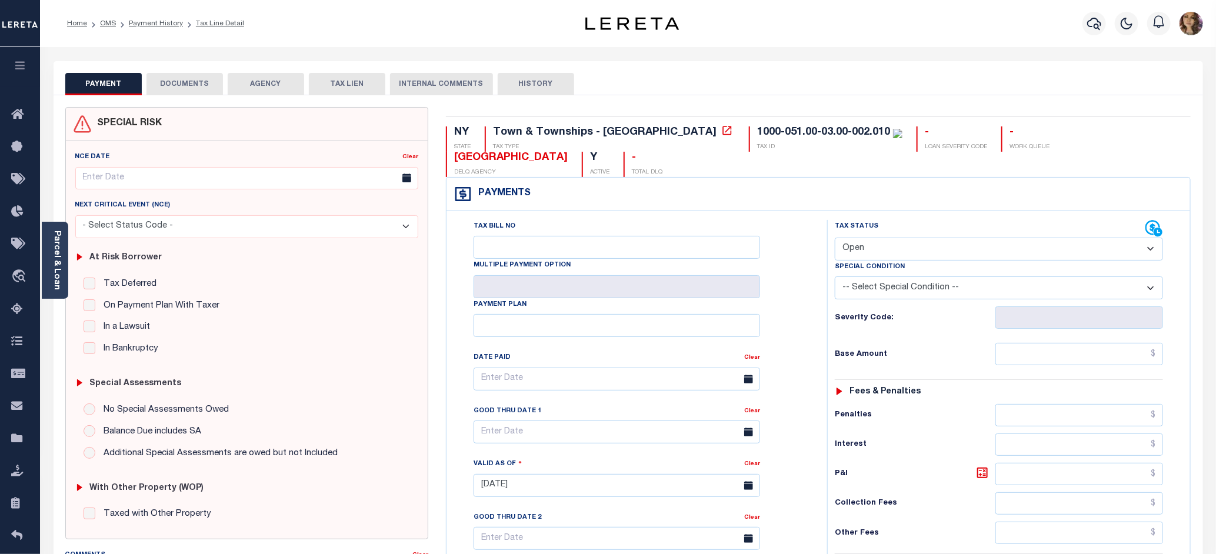
click at [959, 238] on select "- Select Status Code - Open Due/Unpaid Paid Incomplete No Tax Due Internal Refu…" at bounding box center [999, 249] width 328 height 23
select select "PYD"
click at [835, 238] on select "- Select Status Code - Open Due/Unpaid Paid Incomplete No Tax Due Internal Refu…" at bounding box center [999, 249] width 328 height 23
type input "[DATE]"
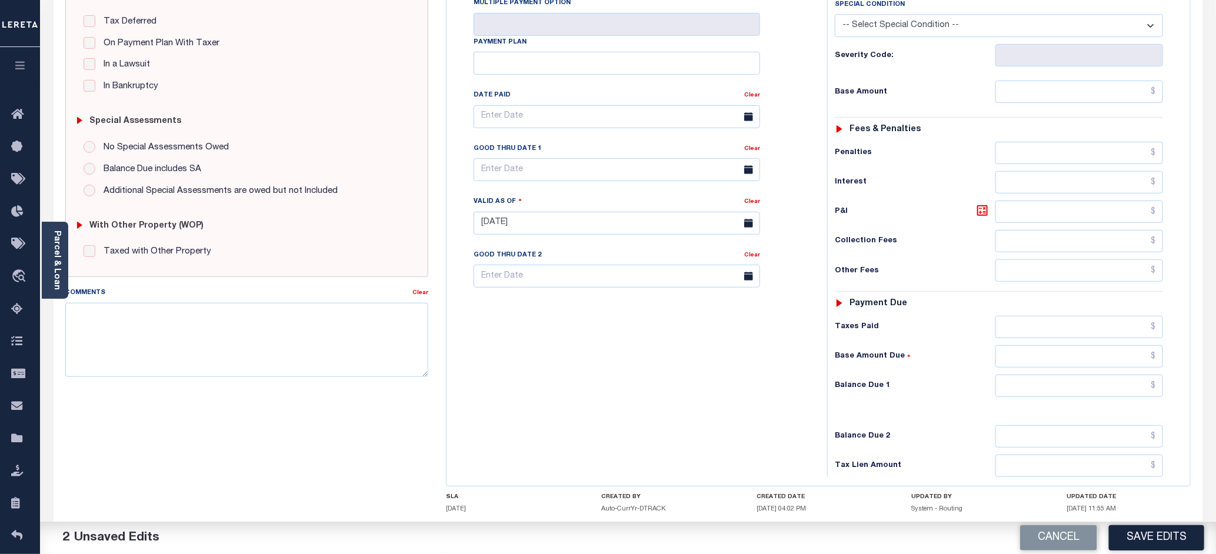
scroll to position [294, 0]
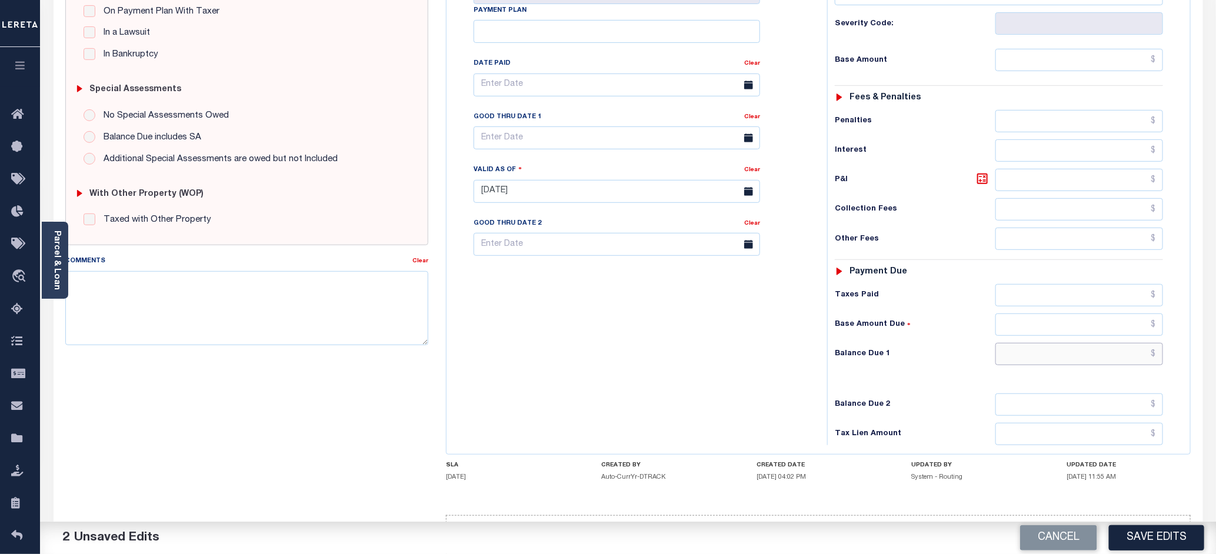
click at [1155, 343] on input "text" at bounding box center [1080, 354] width 168 height 22
type input "$0.00"
click at [1157, 537] on button "Save Edits" at bounding box center [1156, 537] width 95 height 25
checkbox input "false"
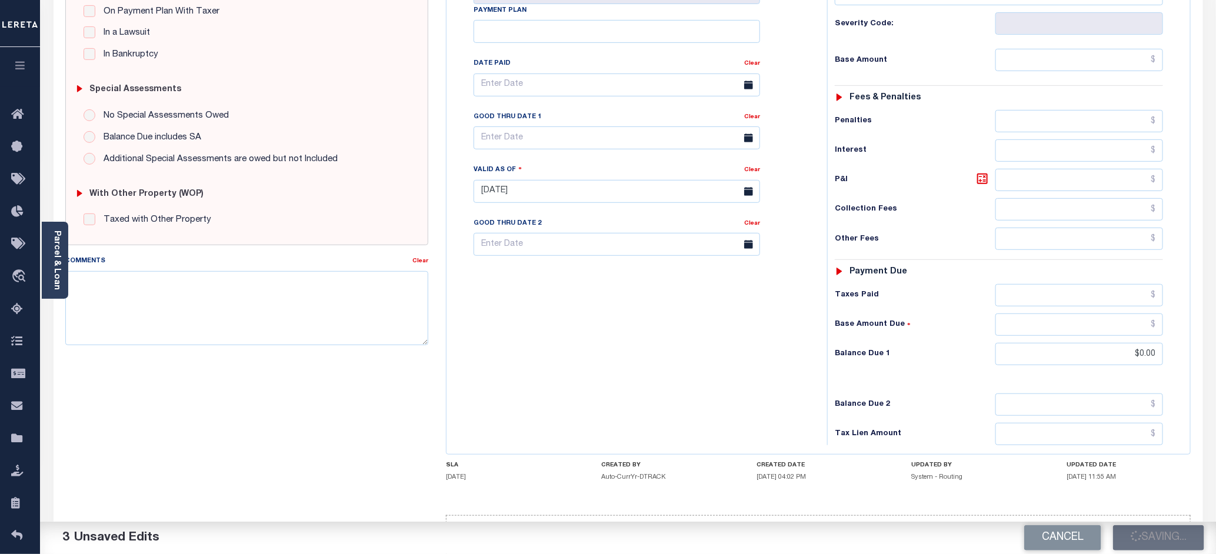
checkbox input "false"
type input "$0"
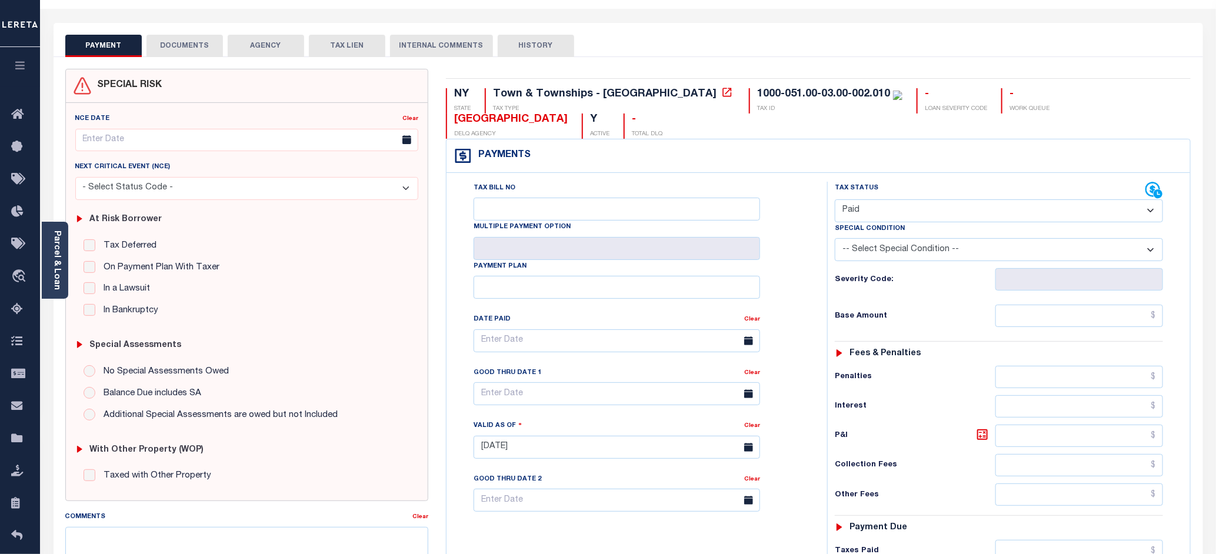
scroll to position [0, 0]
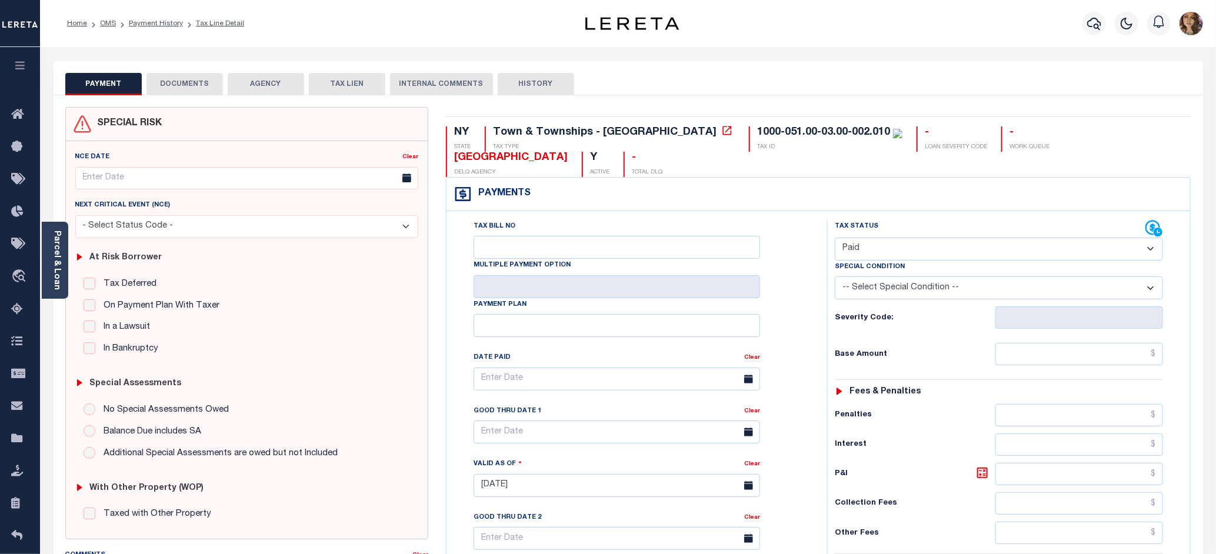
click at [189, 79] on button "DOCUMENTS" at bounding box center [185, 84] width 76 height 22
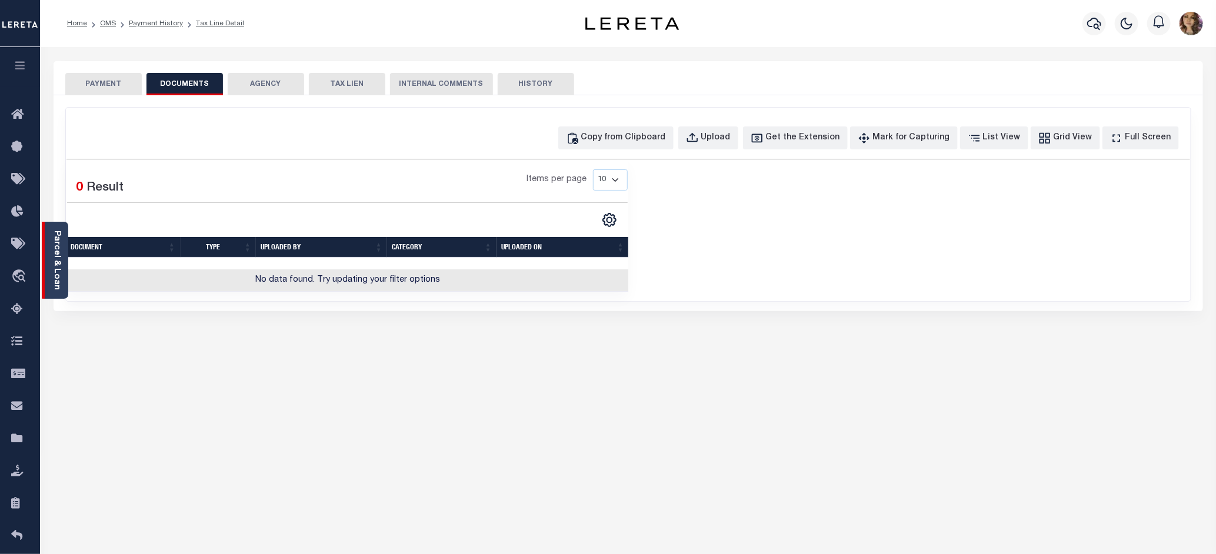
click at [54, 248] on link "Parcel & Loan" at bounding box center [56, 260] width 8 height 59
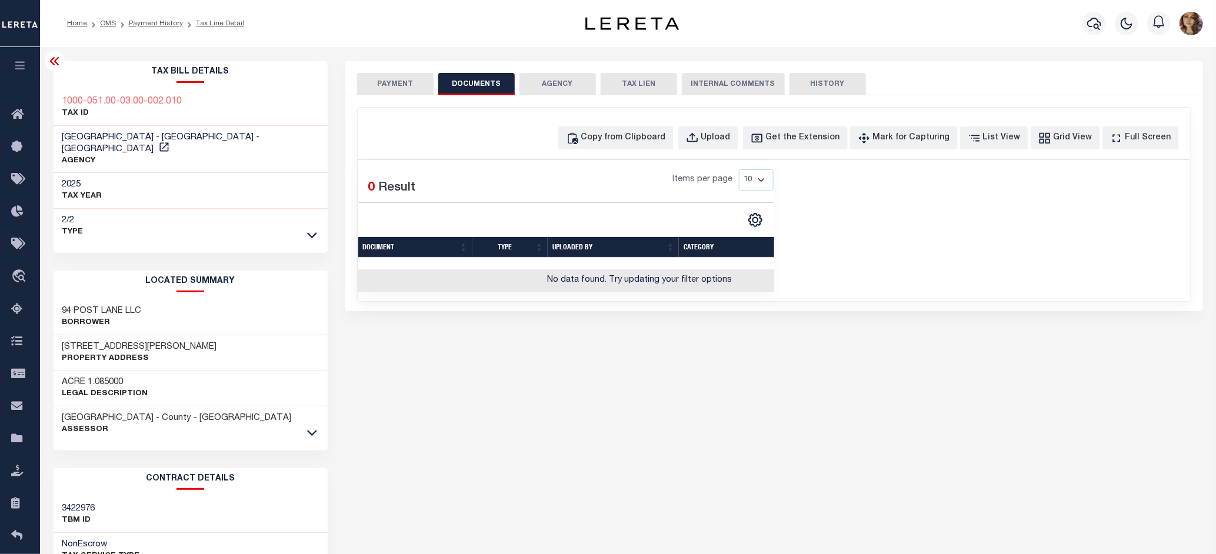
click at [57, 62] on icon at bounding box center [55, 61] width 14 height 14
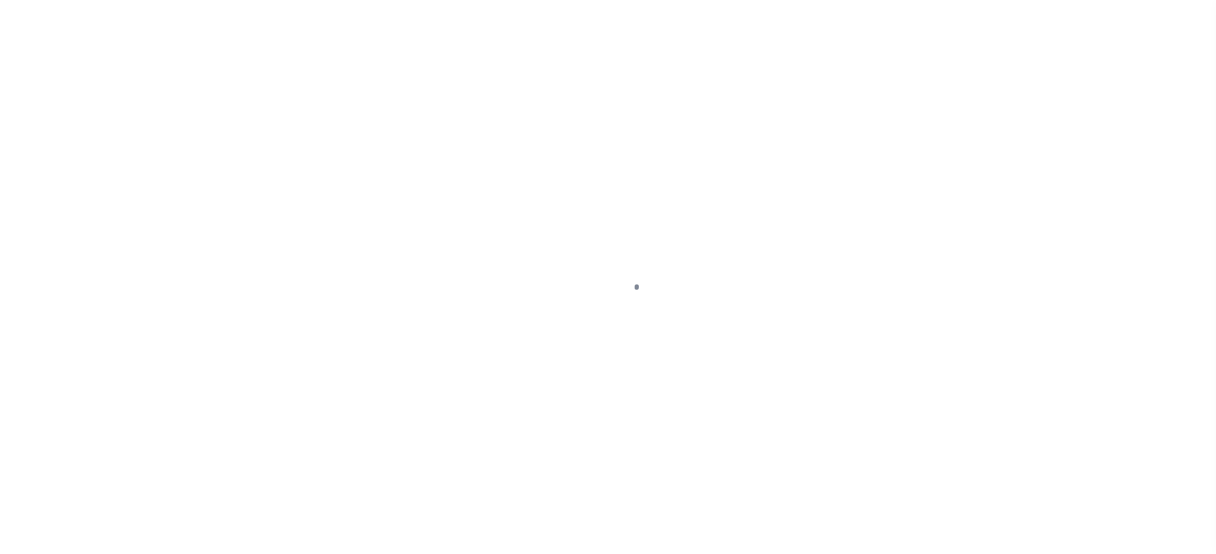
select select "PYD"
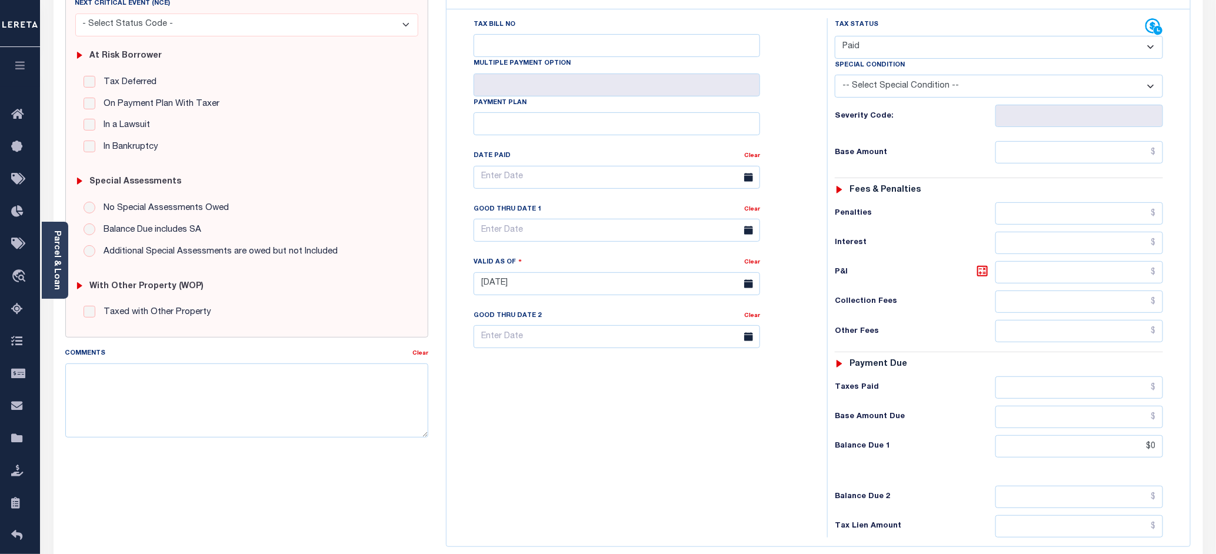
scroll to position [294, 0]
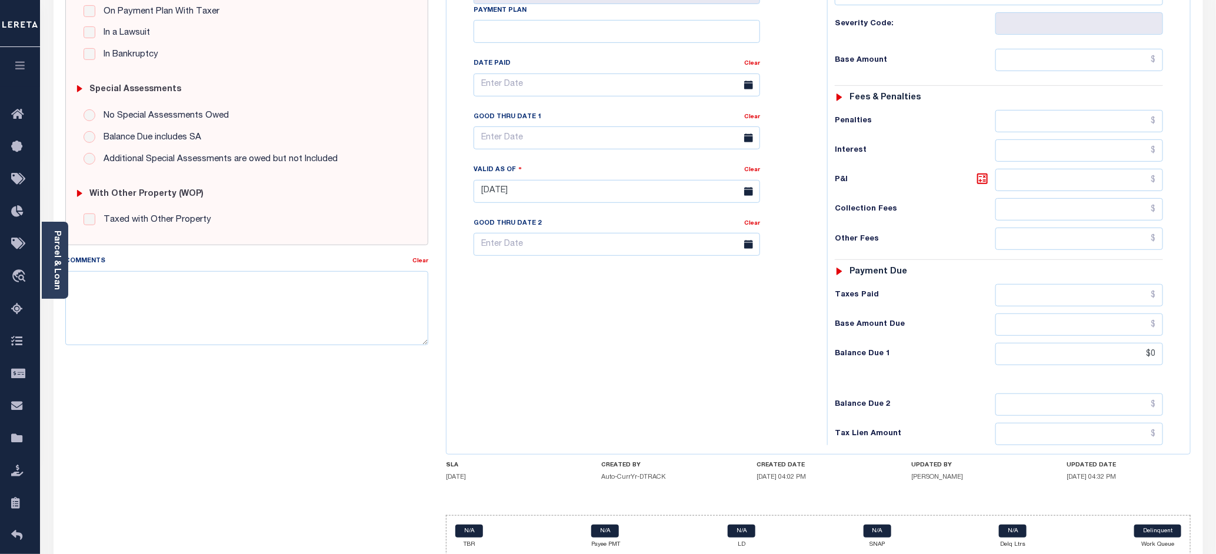
click at [1165, 334] on div "Tax Status Status - Select Status Code -" at bounding box center [1002, 186] width 351 height 520
click at [1157, 343] on input "$0" at bounding box center [1080, 354] width 168 height 22
type input "$0.00"
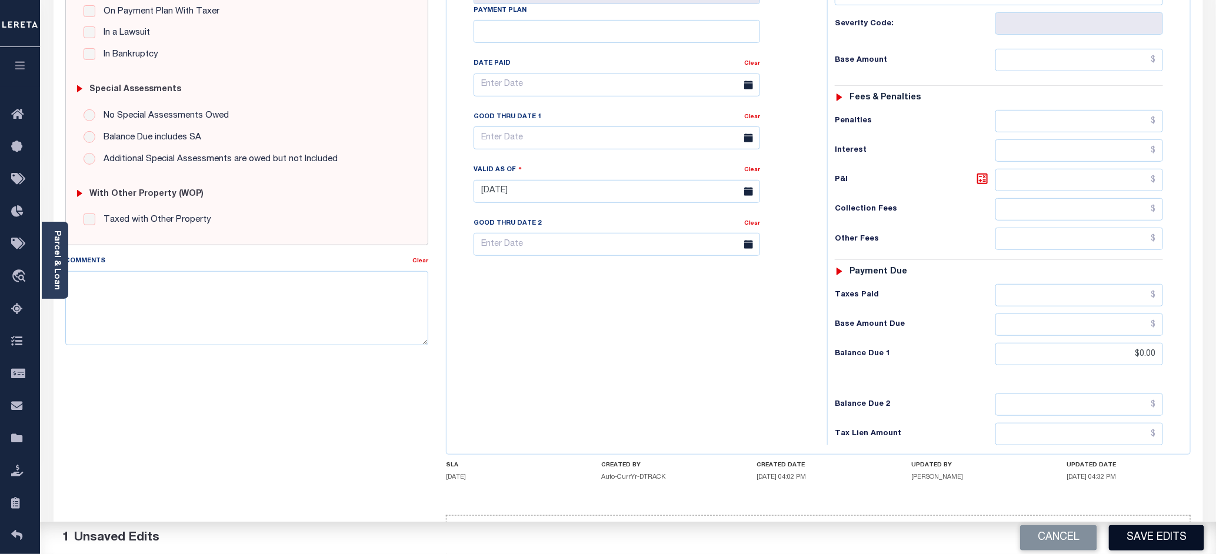
click at [1146, 528] on button "Save Edits" at bounding box center [1156, 537] width 95 height 25
checkbox input "false"
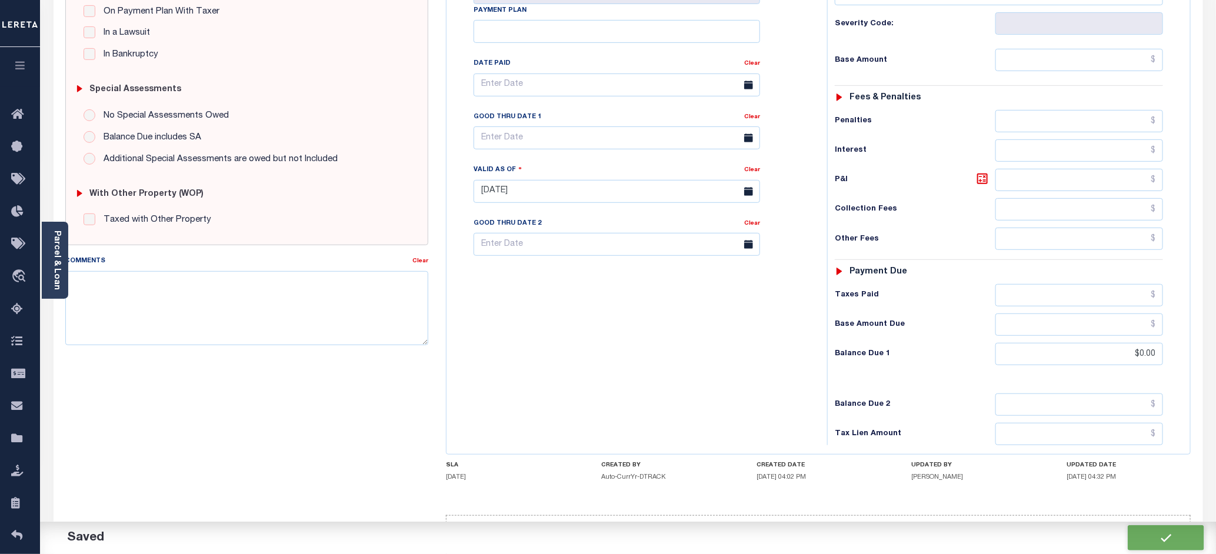
type input "$0"
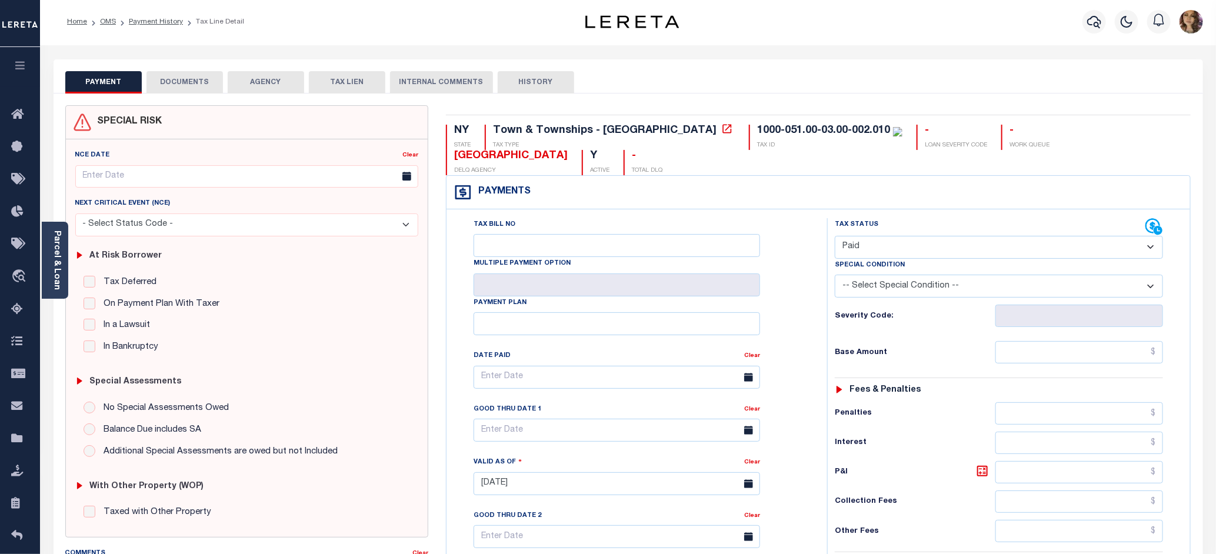
scroll to position [0, 0]
click at [192, 84] on button "DOCUMENTS" at bounding box center [185, 84] width 76 height 22
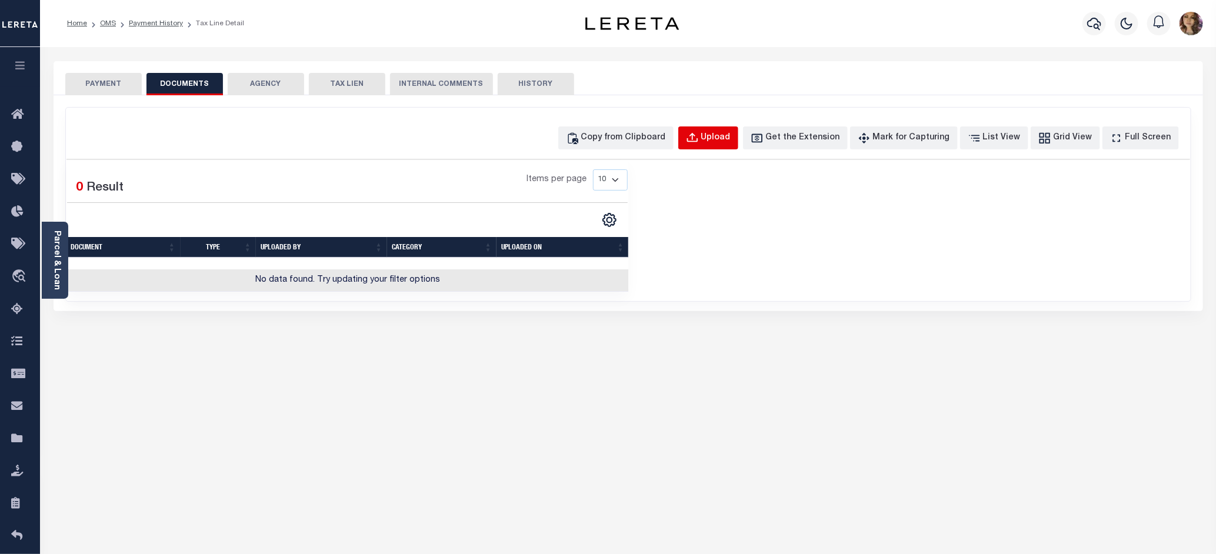
click at [731, 139] on div "Upload" at bounding box center [715, 138] width 29 height 13
select select "POP"
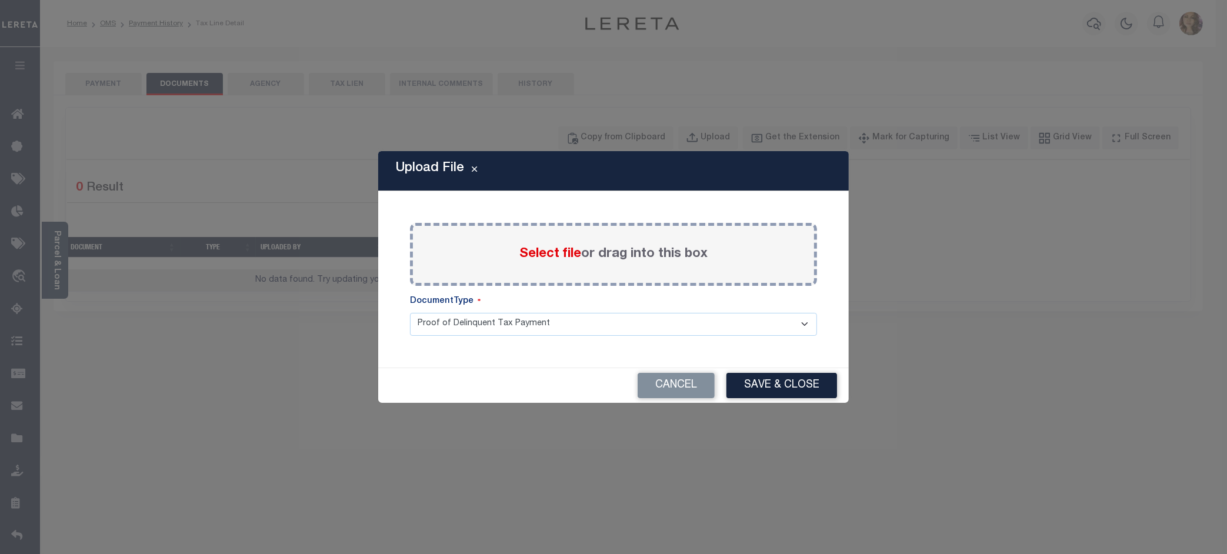
click at [548, 254] on span "Select file" at bounding box center [551, 254] width 62 height 13
click at [0, 0] on input "Select file or drag into this box" at bounding box center [0, 0] width 0 height 0
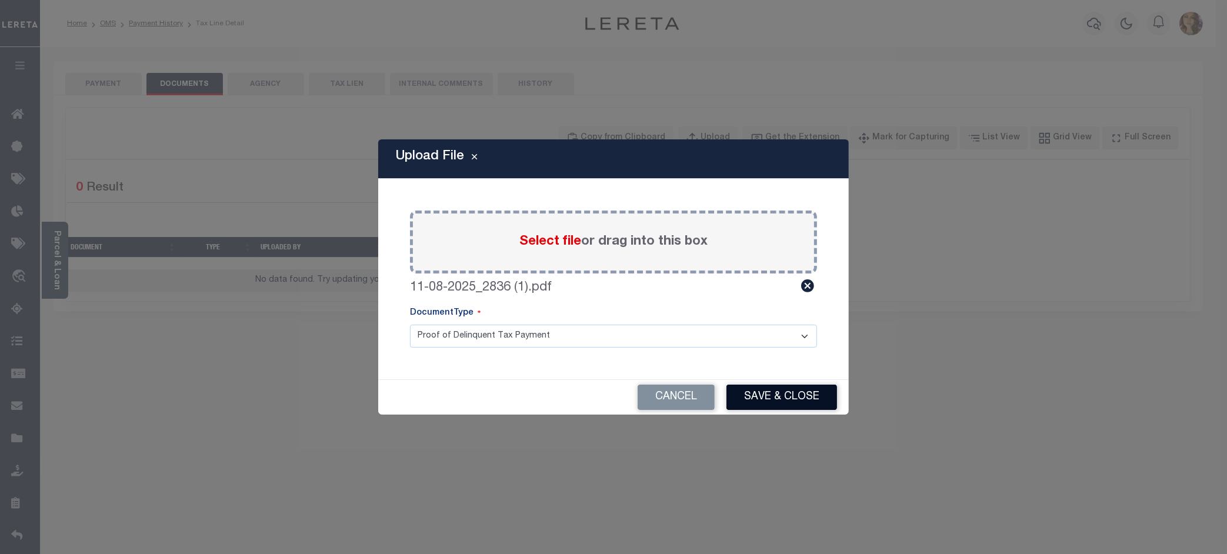
click at [790, 400] on button "Save & Close" at bounding box center [782, 397] width 111 height 25
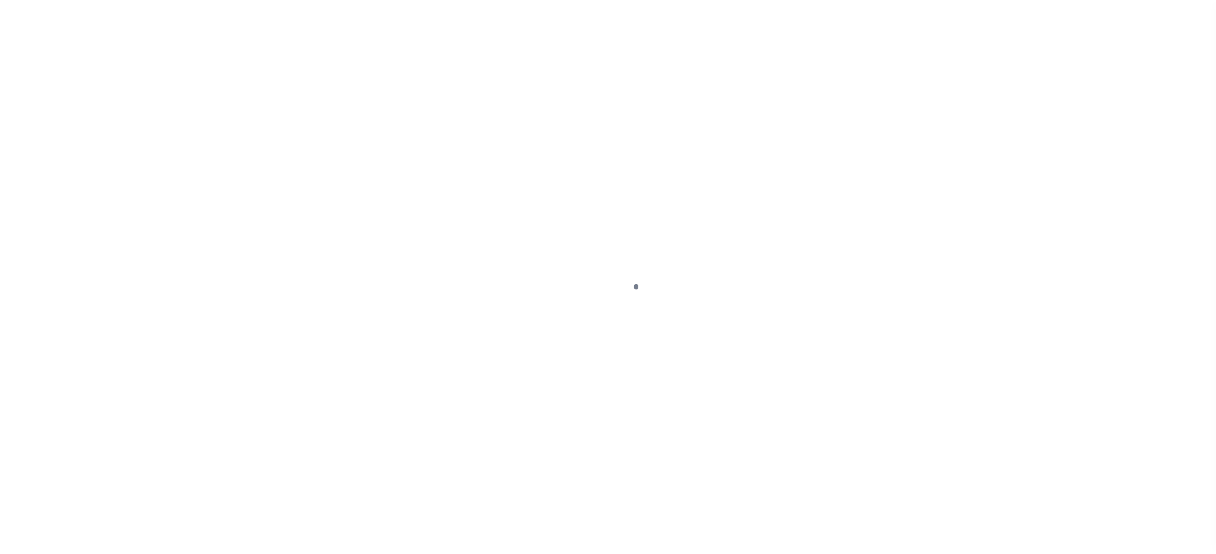
scroll to position [18, 0]
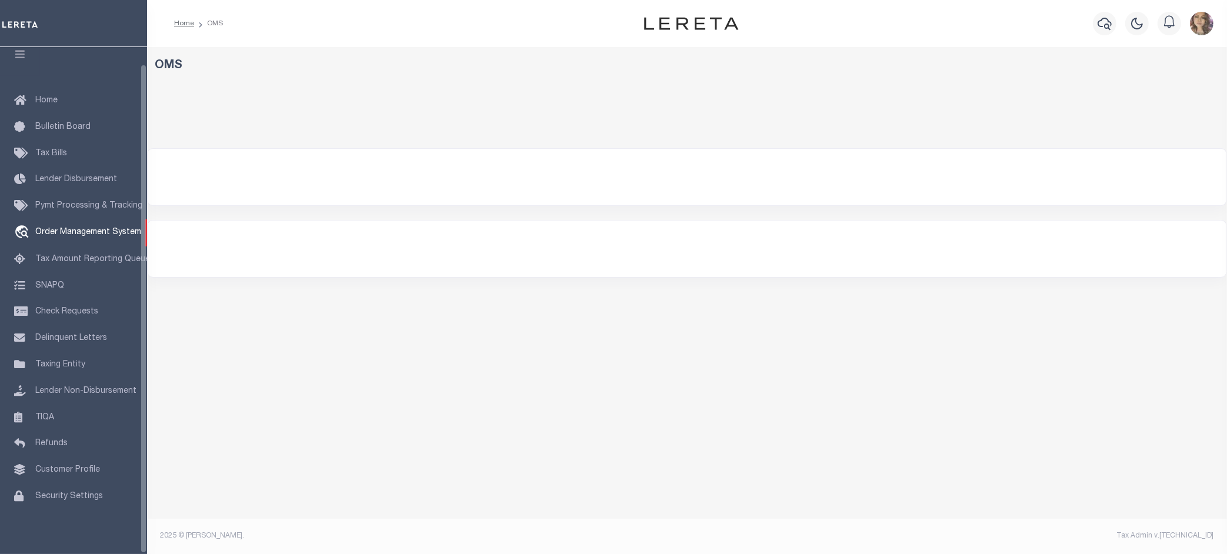
select select "200"
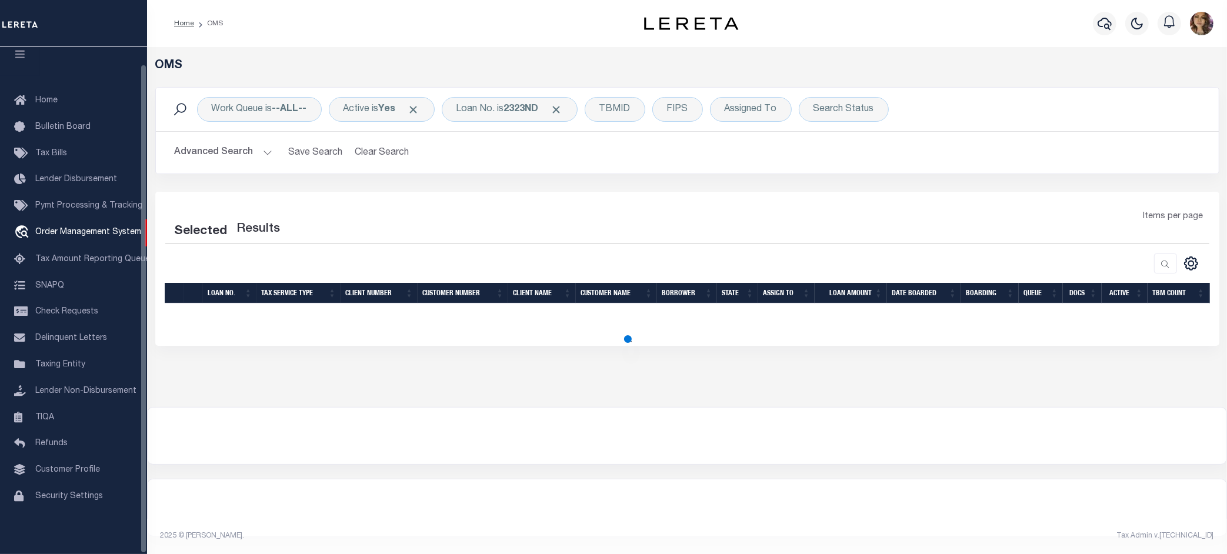
select select "200"
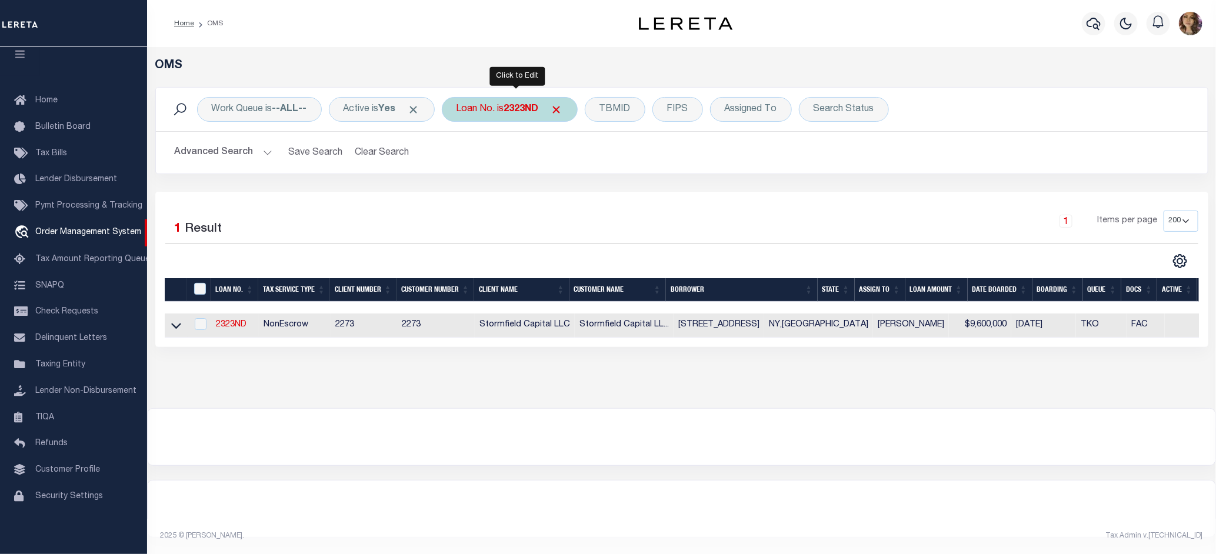
click at [522, 111] on b "2323ND" at bounding box center [521, 109] width 35 height 9
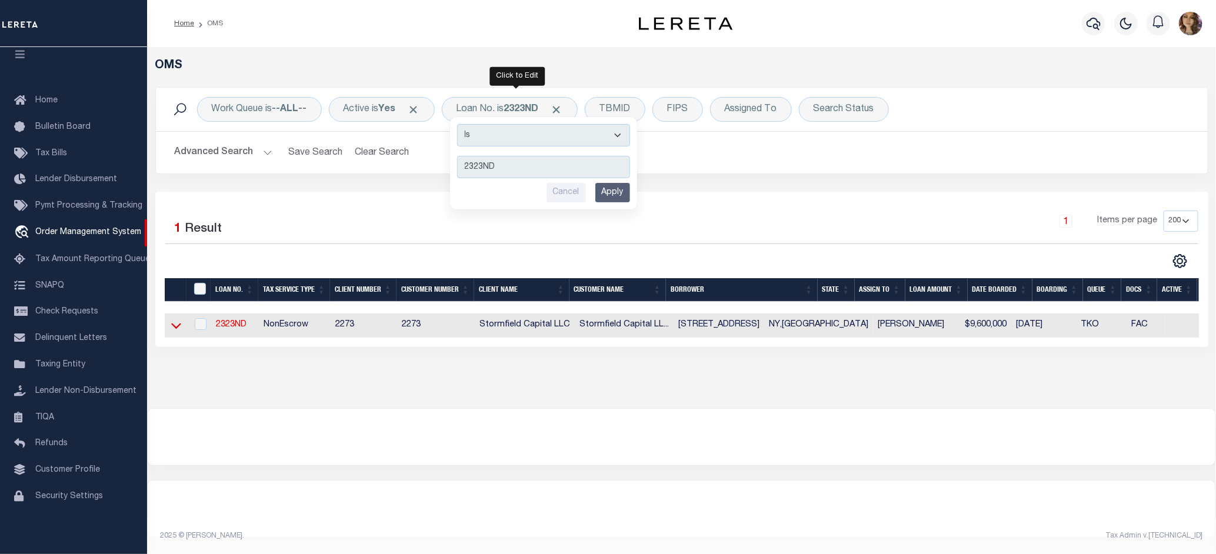
click at [174, 327] on icon at bounding box center [176, 325] width 10 height 12
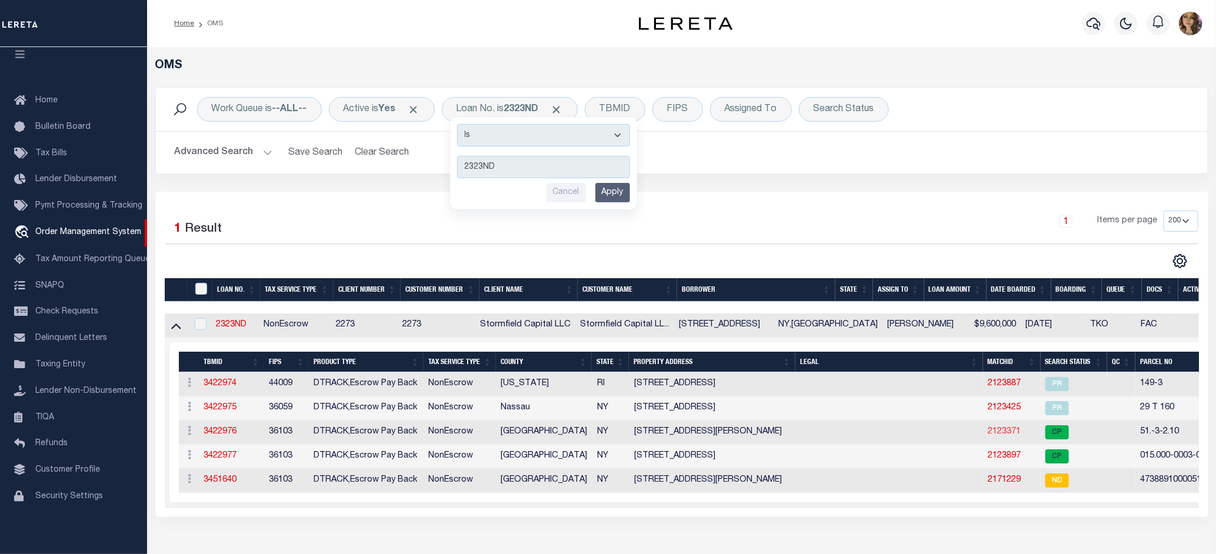
click at [999, 431] on link "2123371" at bounding box center [1004, 432] width 33 height 8
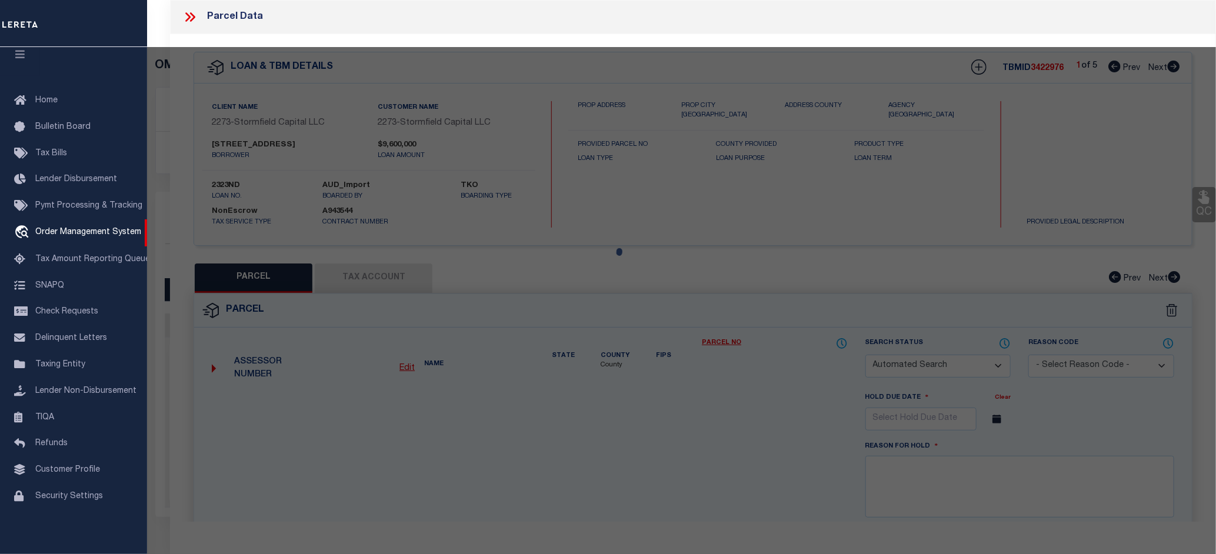
checkbox input "false"
select select "CP"
type input "94 POST LANE LLC"
select select
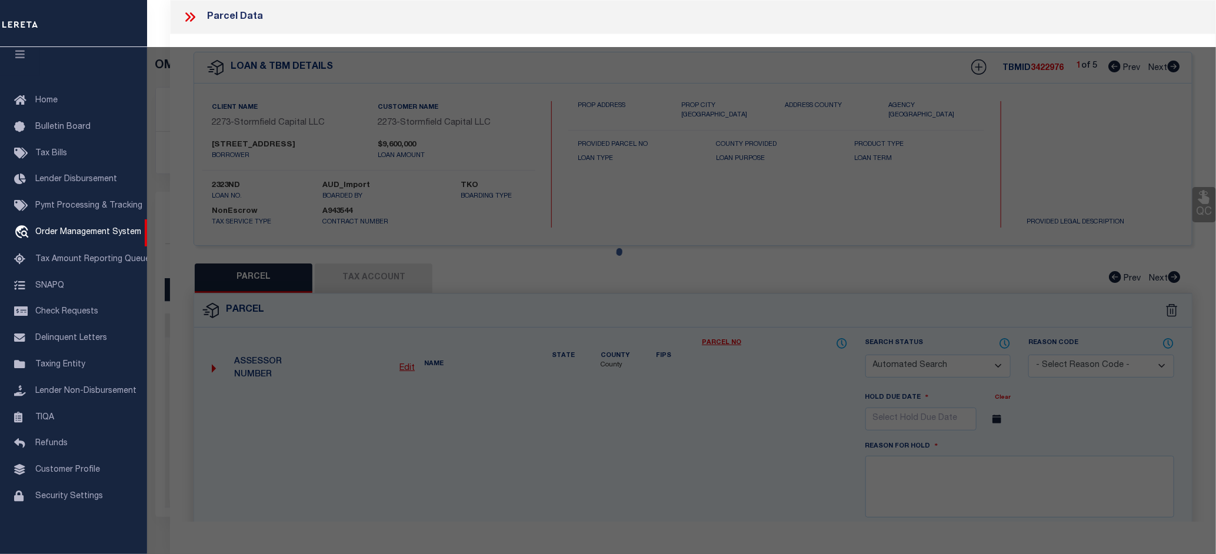
type input "1750 Mount Beulah Avenue"
checkbox input "false"
type input "Southold NY 11971"
type textarea "ACRE 1.085000"
type textarea "Since no match found for the parcel no. Order completed as per situs address., …"
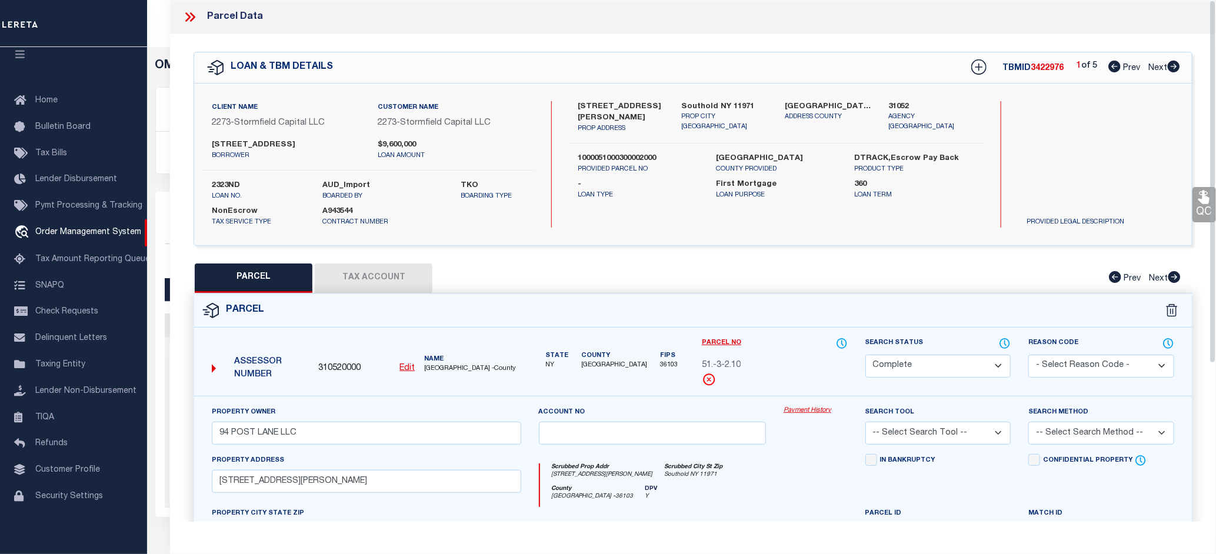
click at [801, 404] on div "Property Owner 94 POST LANE LLC Account no Payment History Search Tool -- Selec…" at bounding box center [693, 549] width 998 height 307
click at [798, 408] on link "Payment History" at bounding box center [816, 411] width 64 height 10
